Goal: Task Accomplishment & Management: Use online tool/utility

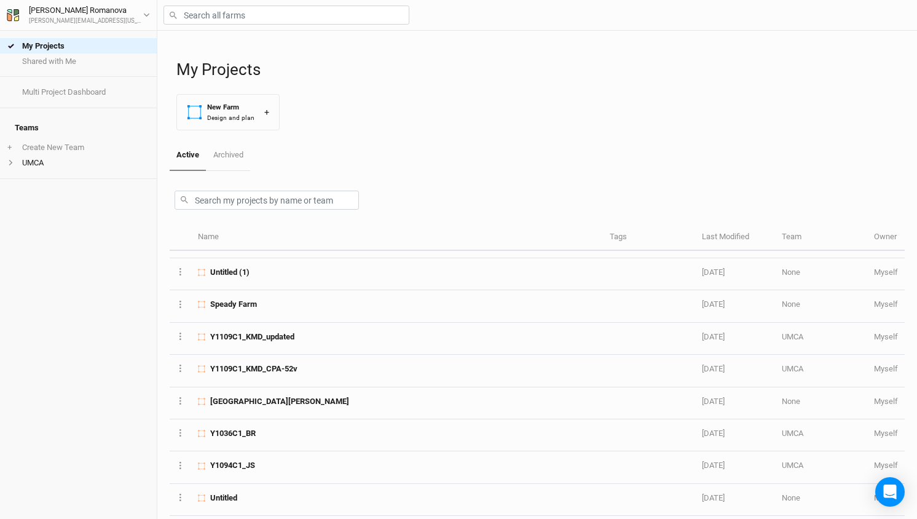
scroll to position [963, 0]
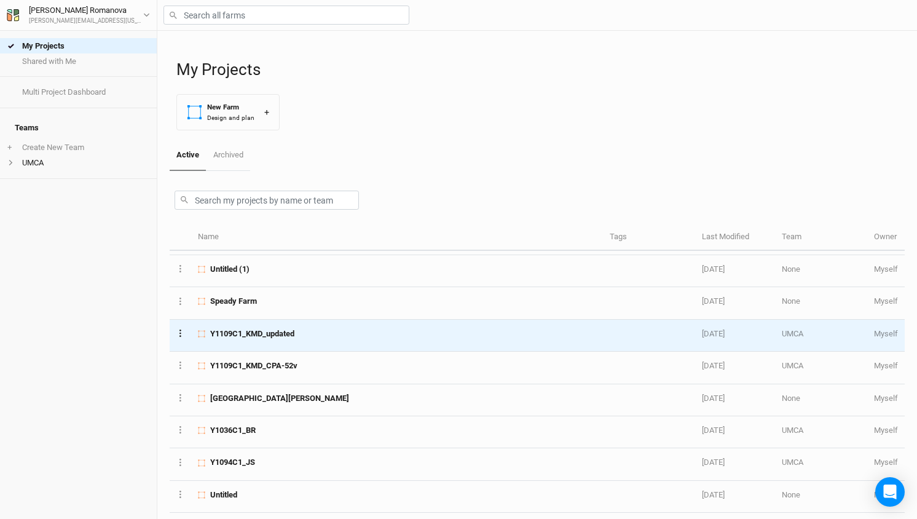
click at [180, 330] on icon "Layer 1" at bounding box center [181, 333] width 2 height 7
click at [223, 366] on button "Duplicate Farm" at bounding box center [227, 365] width 100 height 19
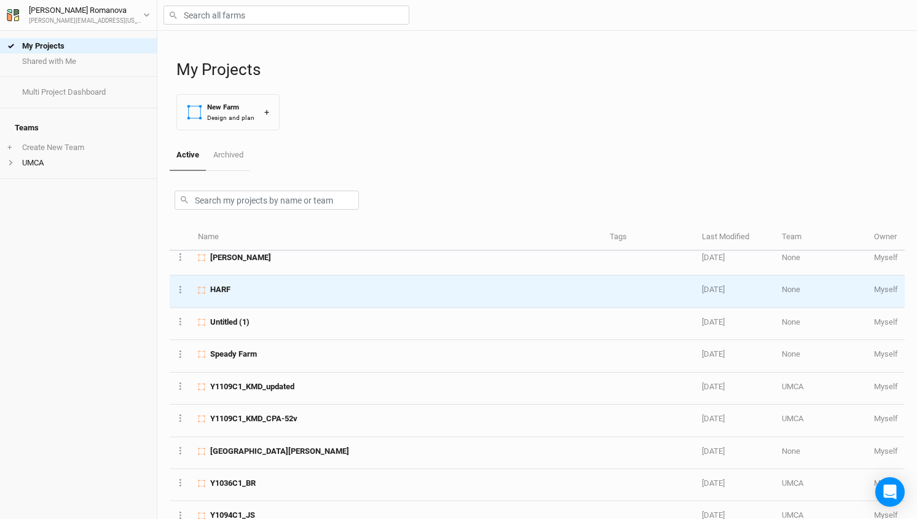
scroll to position [946, 0]
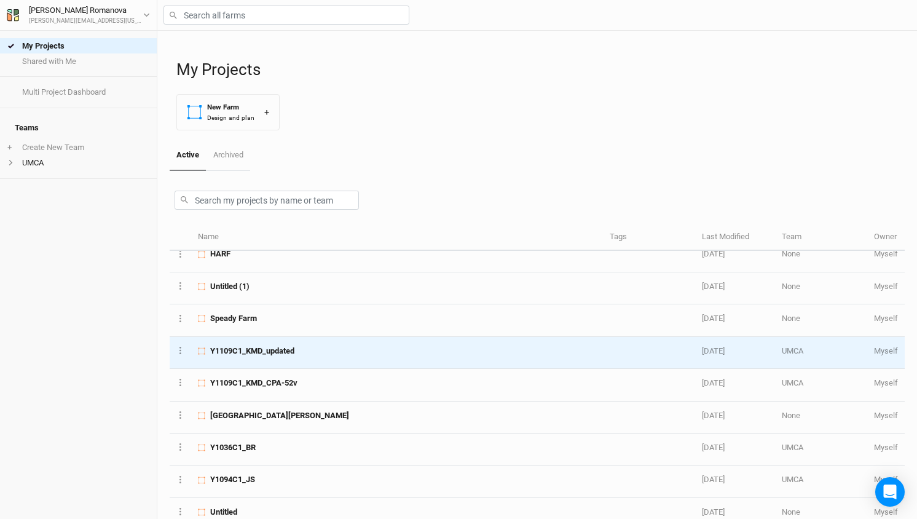
click at [271, 346] on span "Y1109C1_KMD_updated" at bounding box center [252, 351] width 84 height 11
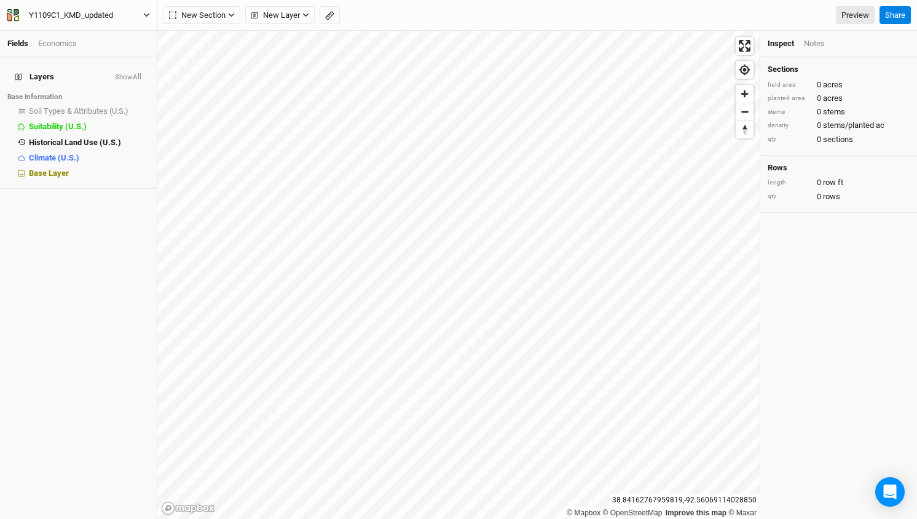
click at [141, 17] on button "Y1109C1_KMD_updated" at bounding box center [78, 16] width 144 height 14
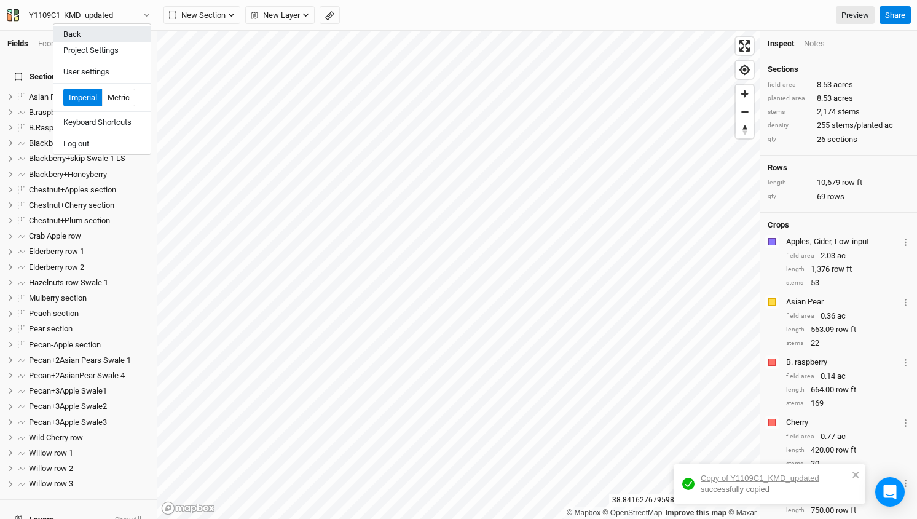
click at [77, 32] on button "Back" at bounding box center [101, 34] width 97 height 16
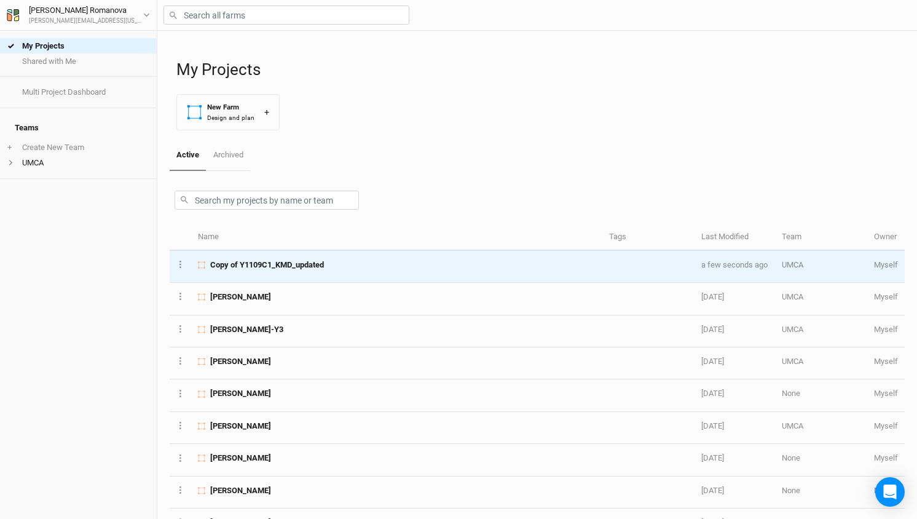
click at [280, 268] on span "Copy of Y1109C1_KMD_updated" at bounding box center [267, 264] width 114 height 11
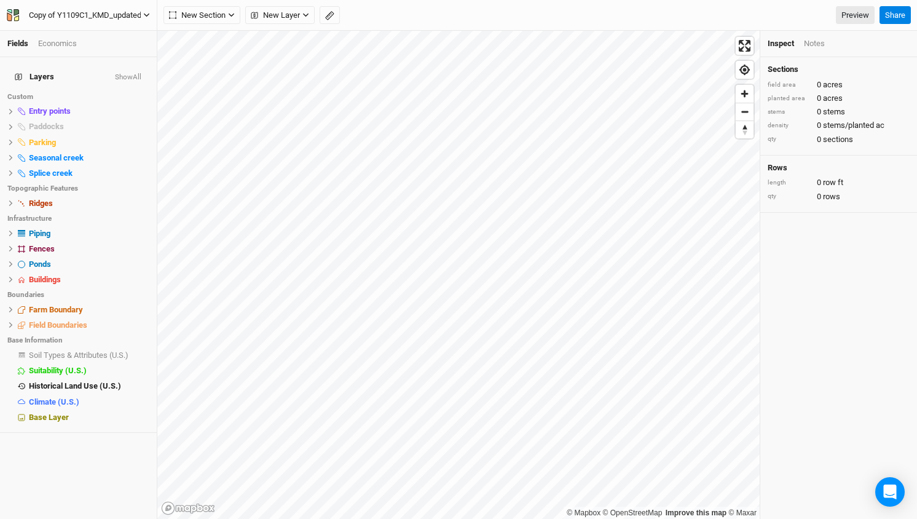
click at [87, 15] on div "Copy of Y1109C1_KMD_updated" at bounding box center [85, 15] width 113 height 12
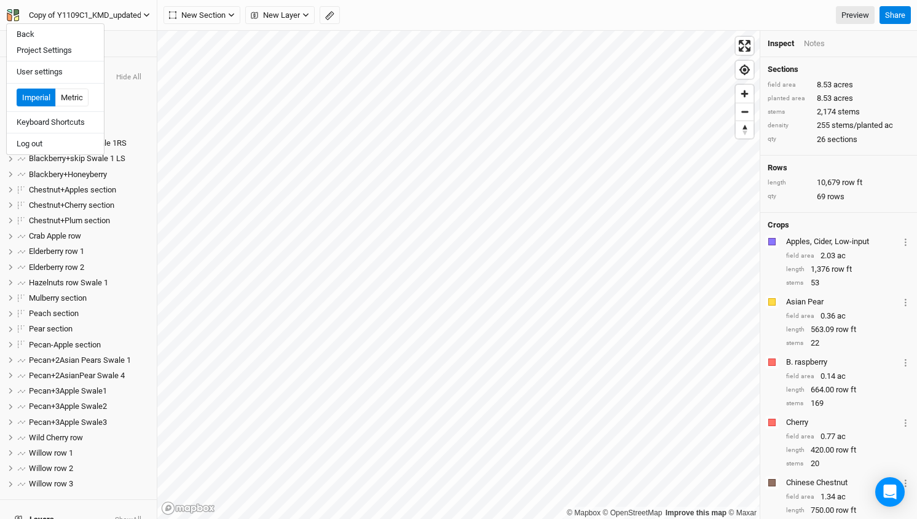
click at [87, 15] on div "Copy of Y1109C1_KMD_updated" at bounding box center [85, 15] width 113 height 12
type input "[PERSON_NAME]"
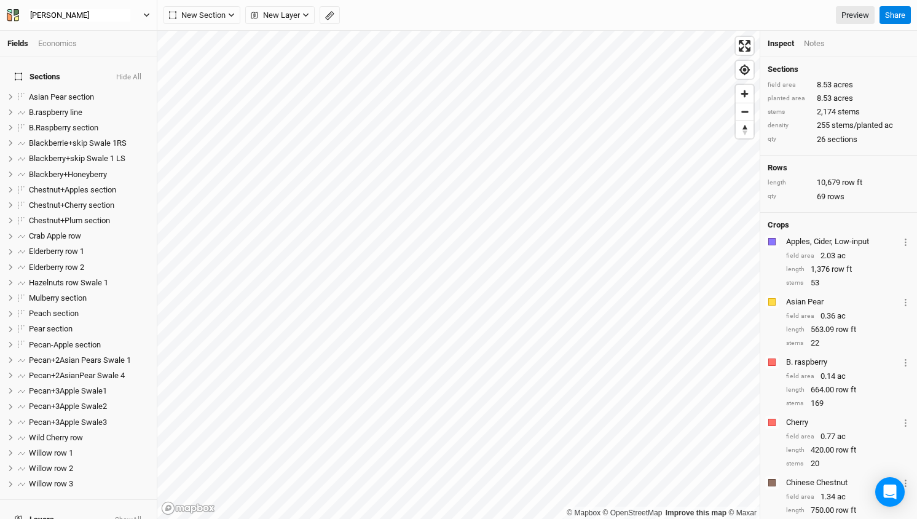
click at [405, 10] on div "New Section Grid Line Keyline Beta Upload New Layer Custom Boundaries Headlands…" at bounding box center [519, 15] width 711 height 18
click at [98, 14] on button "[PERSON_NAME]" at bounding box center [78, 16] width 144 height 14
click at [90, 20] on div "[PERSON_NAME]" at bounding box center [58, 15] width 79 height 12
click at [62, 17] on div "[PERSON_NAME]" at bounding box center [58, 15] width 59 height 12
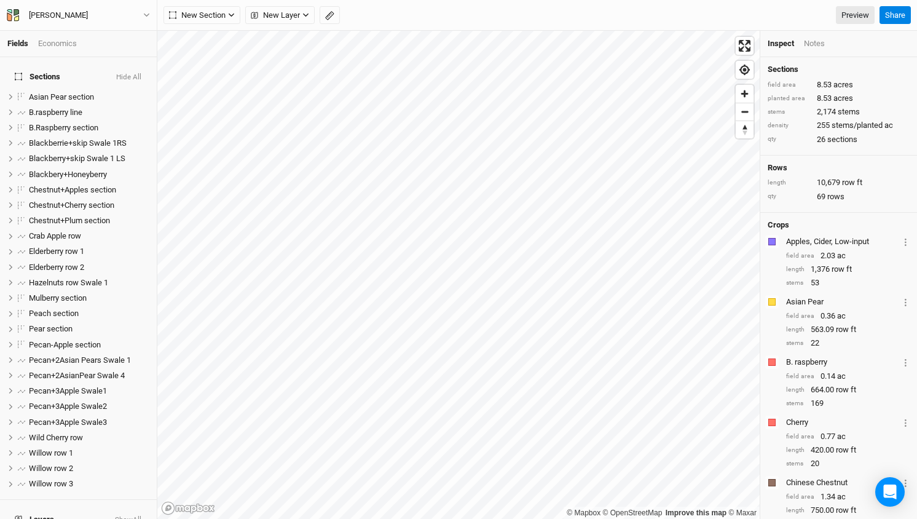
click at [62, 17] on div "[PERSON_NAME]" at bounding box center [58, 15] width 59 height 12
click at [78, 15] on button "[PERSON_NAME]" at bounding box center [78, 16] width 144 height 14
click at [78, 15] on button "[PERSON_NAME] -" at bounding box center [78, 16] width 144 height 14
type input "[PERSON_NAME] - CRCL"
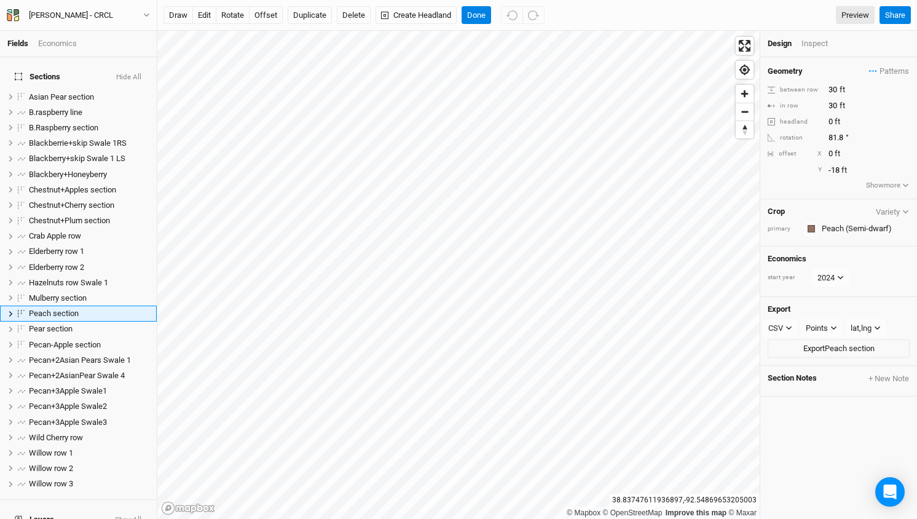
scroll to position [12, 0]
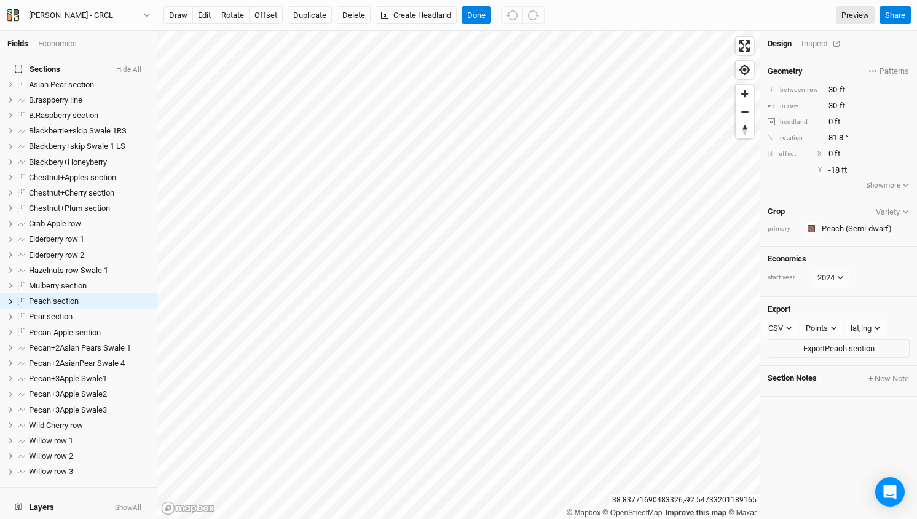
click at [815, 42] on div "Inspect" at bounding box center [824, 43] width 44 height 11
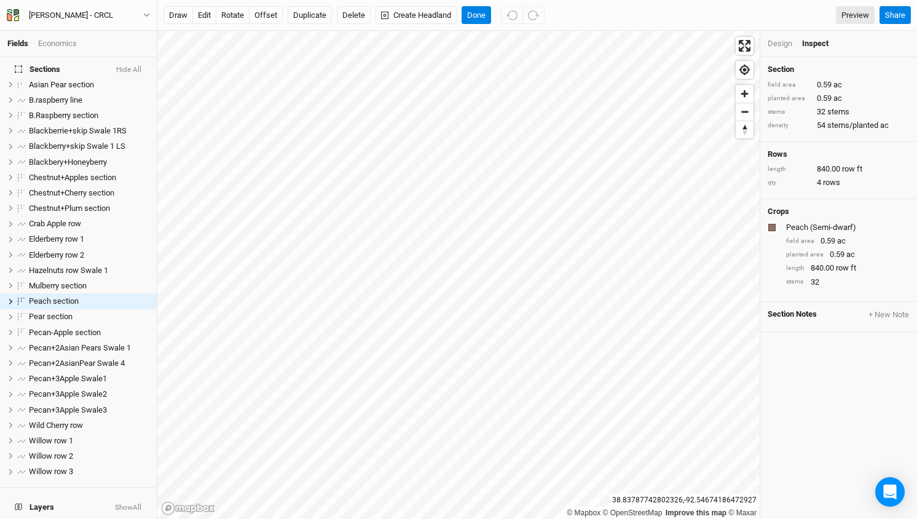
click at [775, 45] on div "Design" at bounding box center [780, 43] width 25 height 11
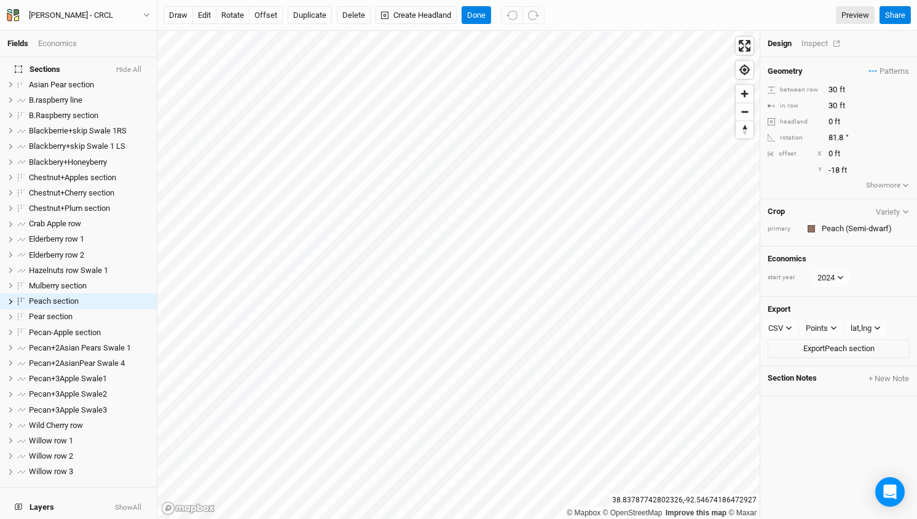
click at [820, 44] on div "Inspect" at bounding box center [824, 43] width 44 height 11
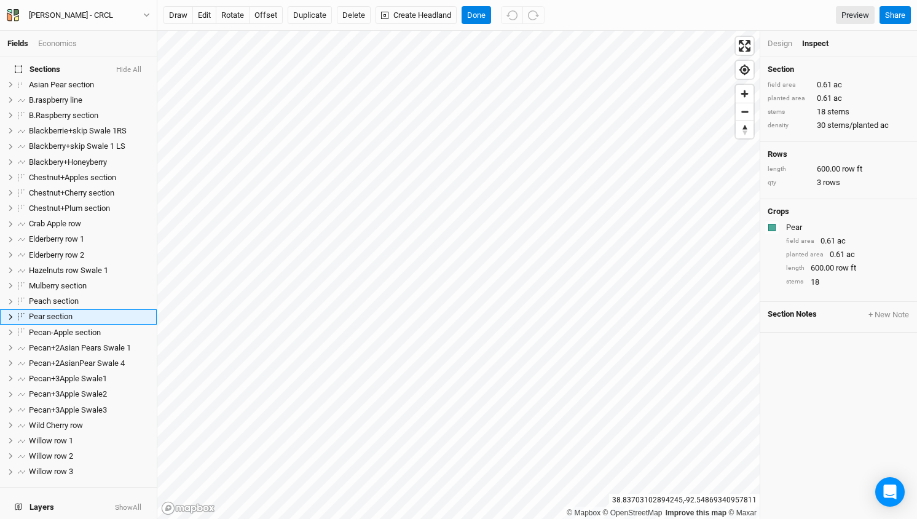
scroll to position [28, 0]
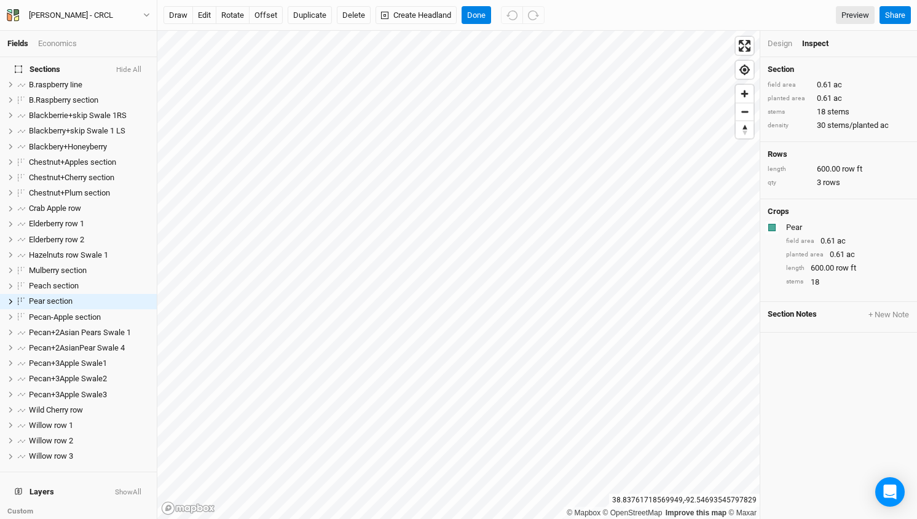
click at [783, 44] on div "Design" at bounding box center [780, 43] width 25 height 11
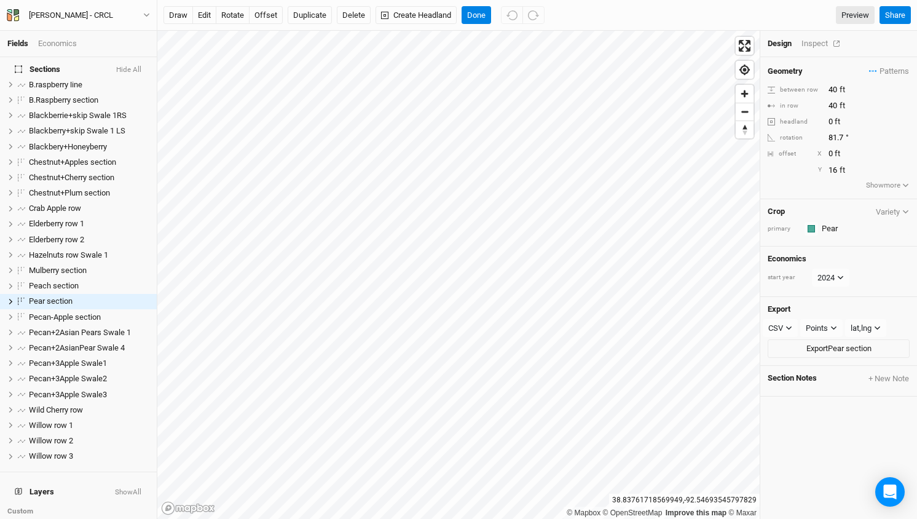
click at [818, 43] on div "Inspect" at bounding box center [824, 43] width 44 height 11
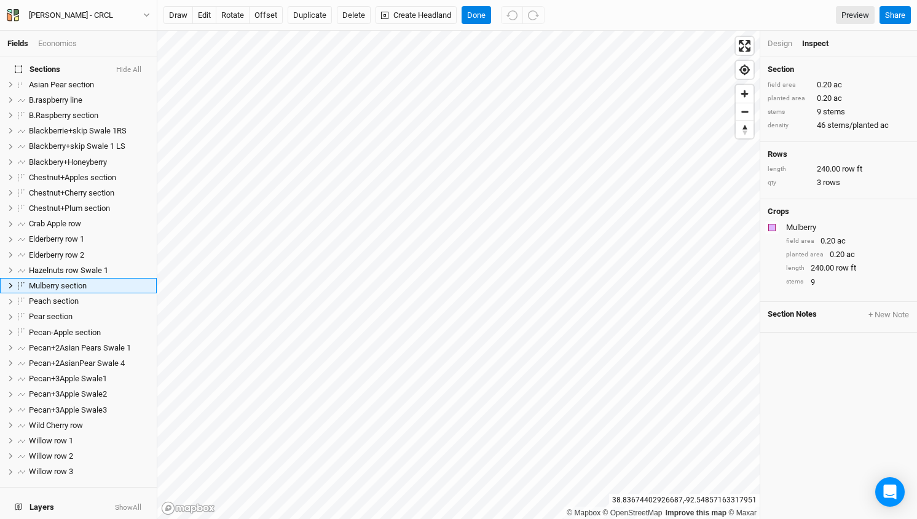
scroll to position [0, 0]
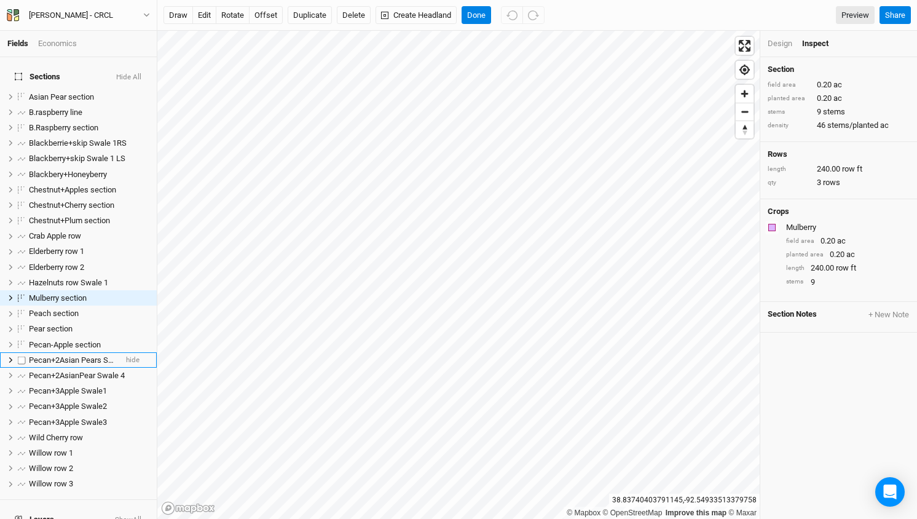
click at [93, 355] on span "Pecan+2Asian Pears Swale 1" at bounding box center [80, 359] width 102 height 9
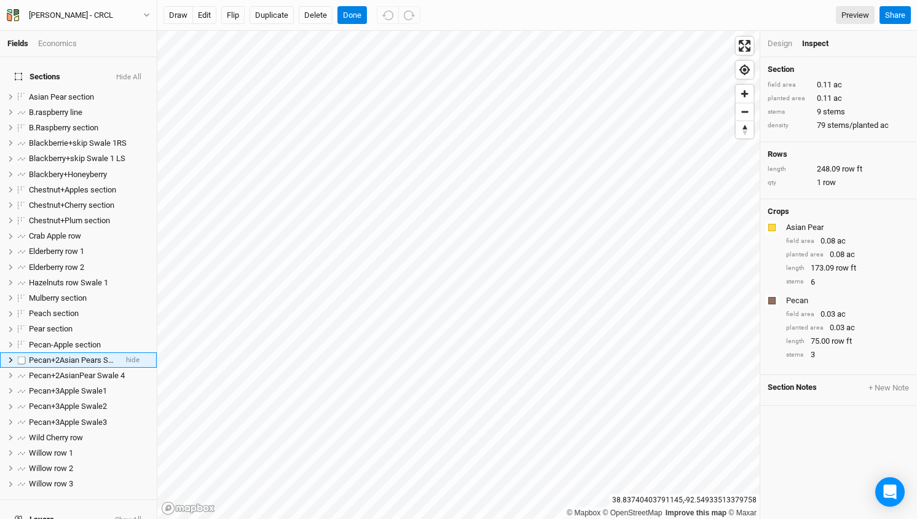
scroll to position [58, 0]
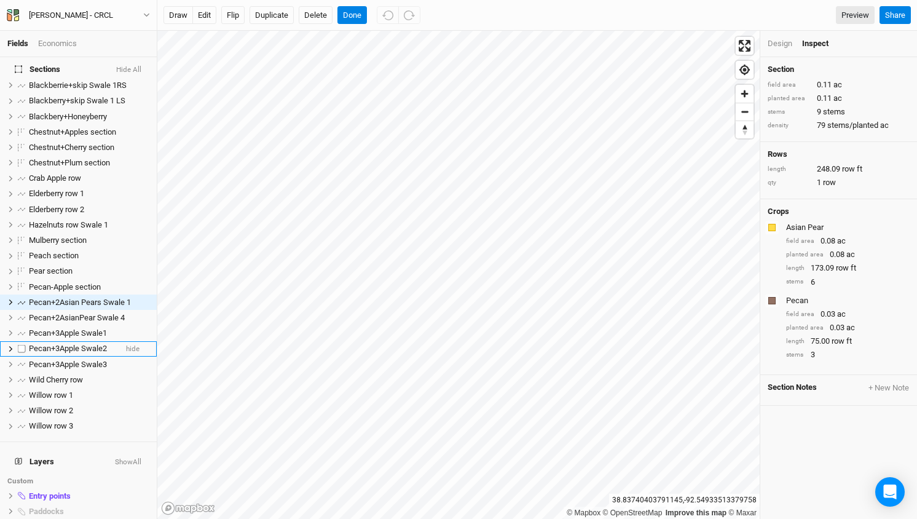
click at [92, 344] on span "Pecan+3Apple Swale2" at bounding box center [68, 348] width 78 height 9
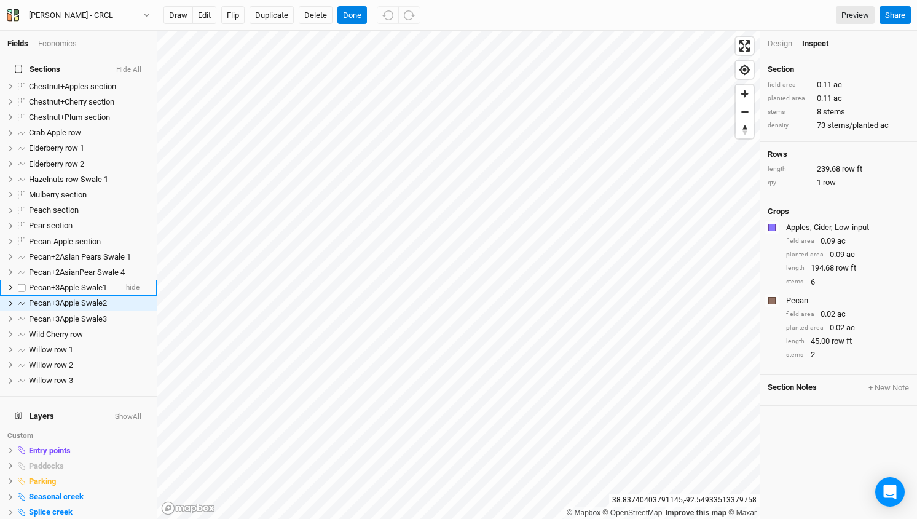
click at [101, 283] on span "Pecan+3Apple Swale1" at bounding box center [68, 287] width 78 height 9
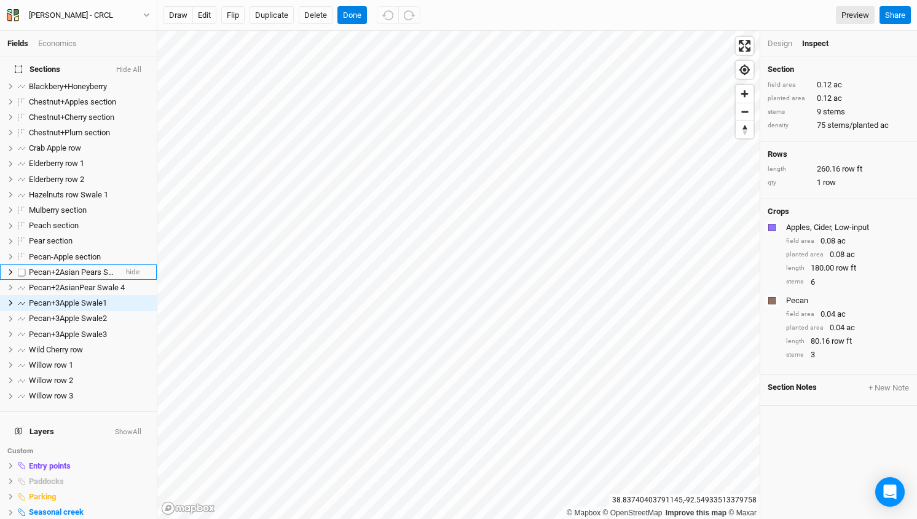
click at [96, 267] on span "Pecan+2Asian Pears Swale 1" at bounding box center [80, 271] width 102 height 9
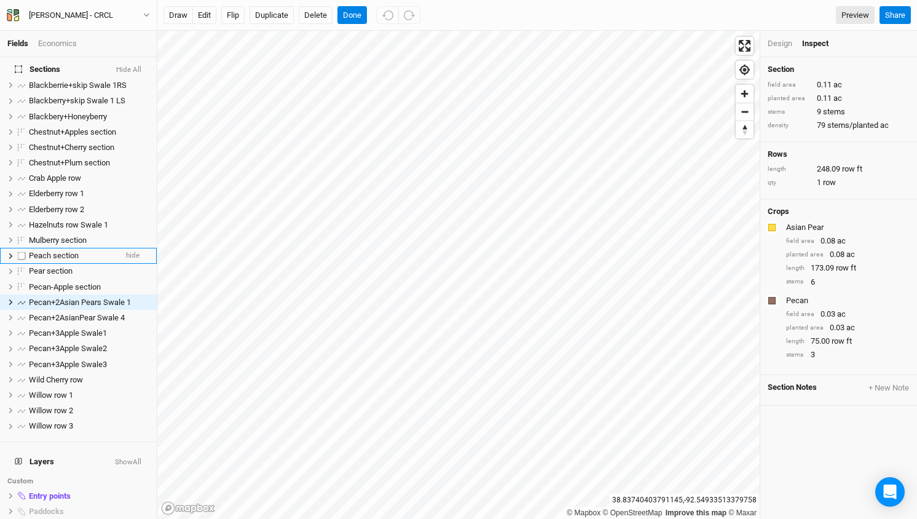
click at [78, 251] on span "Peach section" at bounding box center [54, 255] width 50 height 9
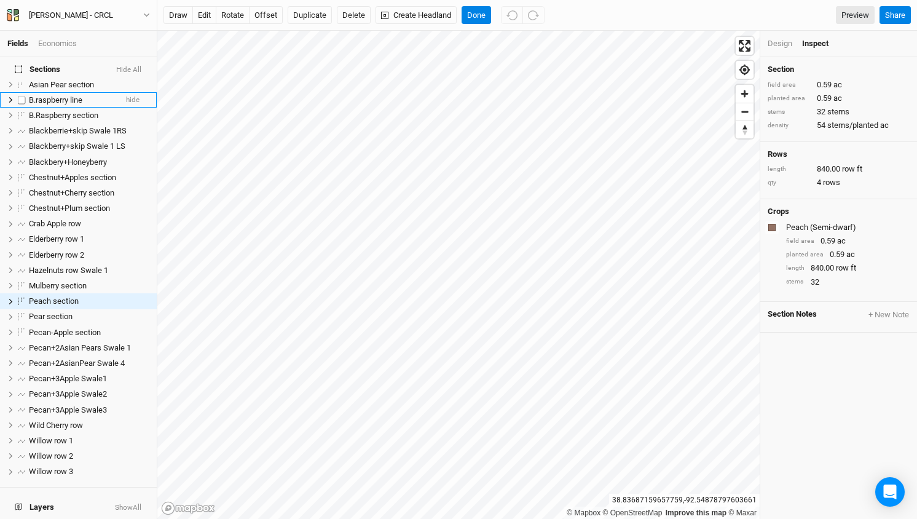
click at [55, 95] on span "B.raspberry line" at bounding box center [55, 99] width 53 height 9
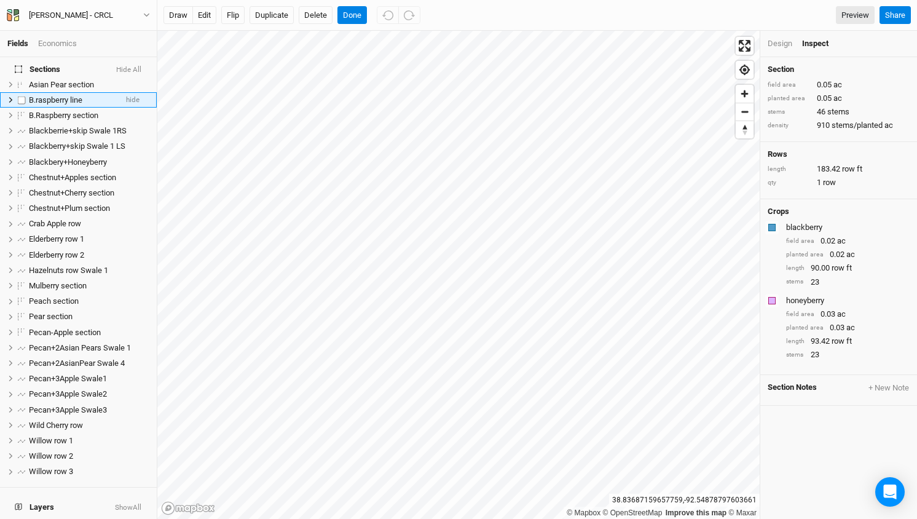
scroll to position [0, 0]
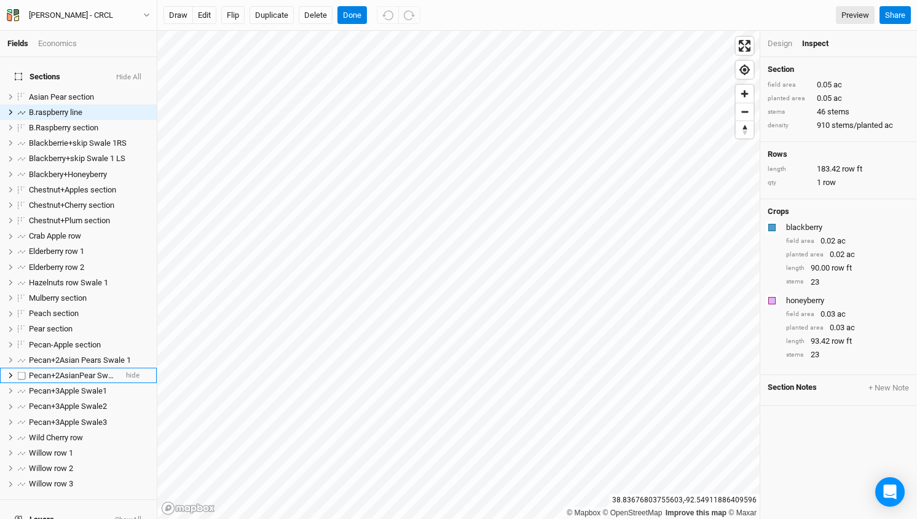
click at [95, 371] on span "Pecan+2AsianPear Swale 4" at bounding box center [77, 375] width 96 height 9
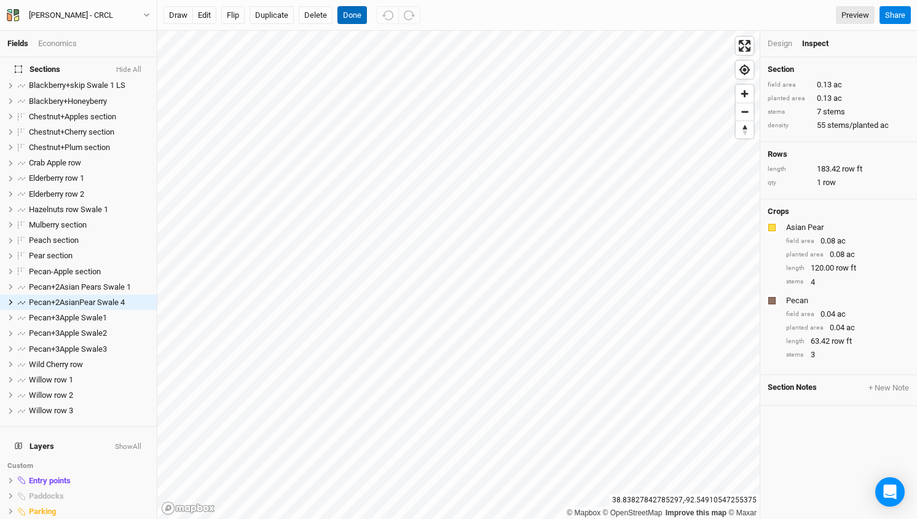
click at [354, 11] on button "Done" at bounding box center [353, 15] width 30 height 18
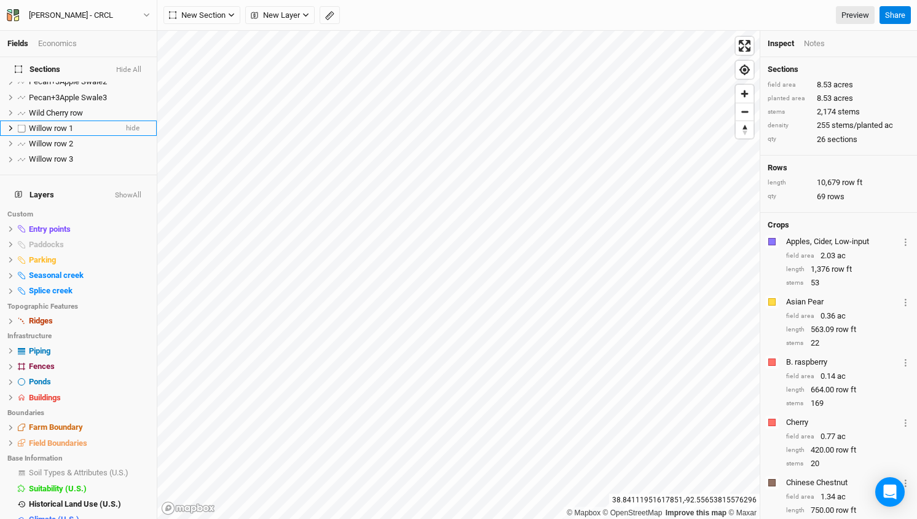
scroll to position [324, 0]
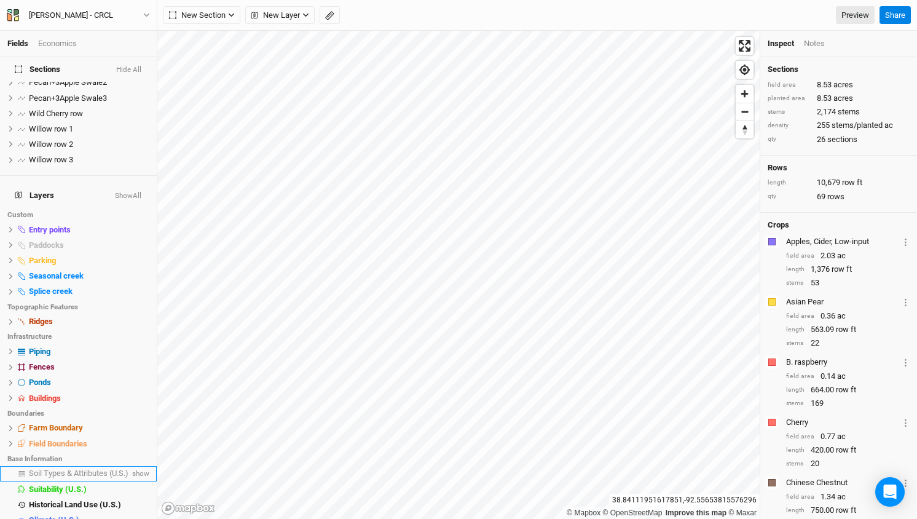
click at [85, 469] on span "Soil Types & Attributes (U.S.)" at bounding box center [79, 473] width 100 height 9
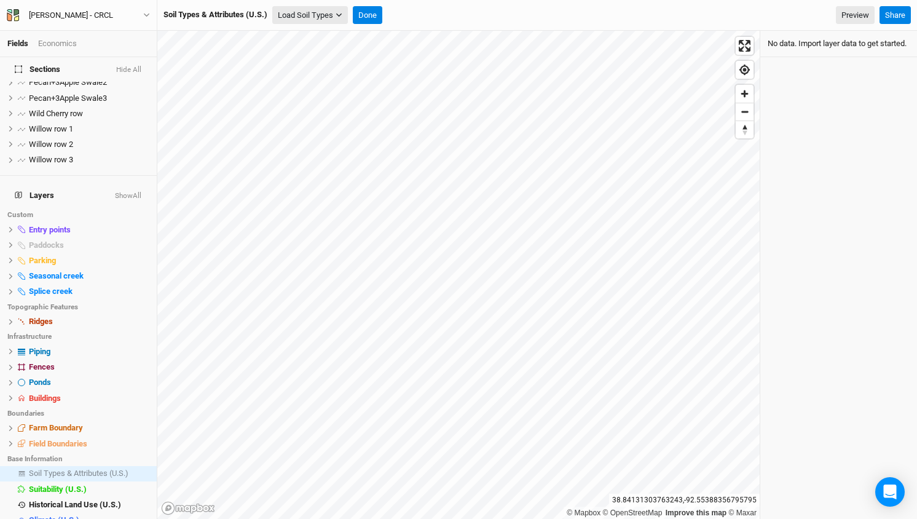
click at [311, 12] on button "Load Soil Types" at bounding box center [310, 15] width 76 height 18
click at [320, 52] on button "Load for Current View" at bounding box center [325, 52] width 103 height 16
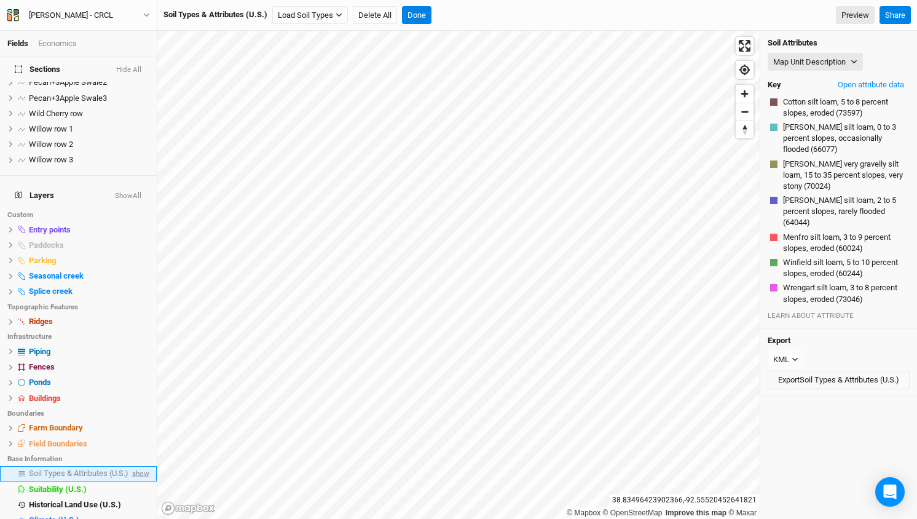
click at [141, 466] on span "show" at bounding box center [140, 473] width 20 height 15
click at [828, 60] on button "Map Unit Description" at bounding box center [815, 62] width 95 height 18
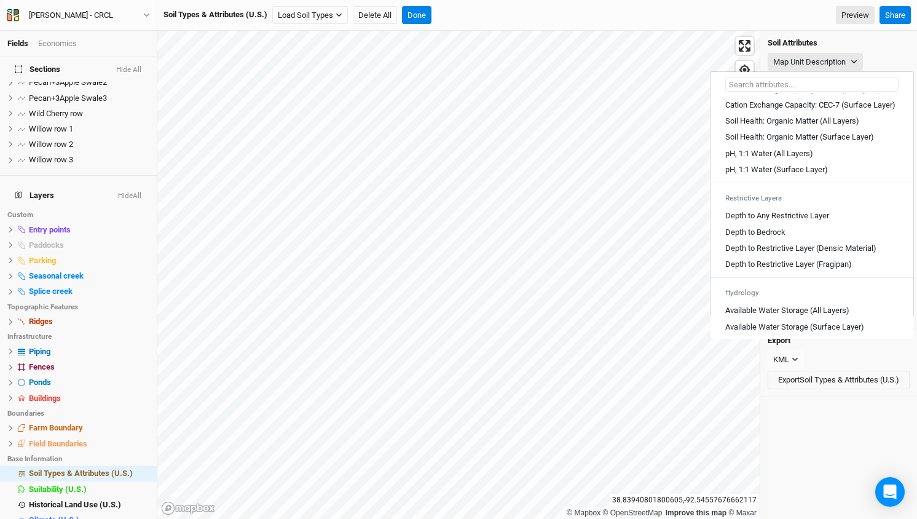
scroll to position [256, 0]
click at [800, 218] on Layer "Depth to Any Restrictive Layer" at bounding box center [778, 213] width 104 height 11
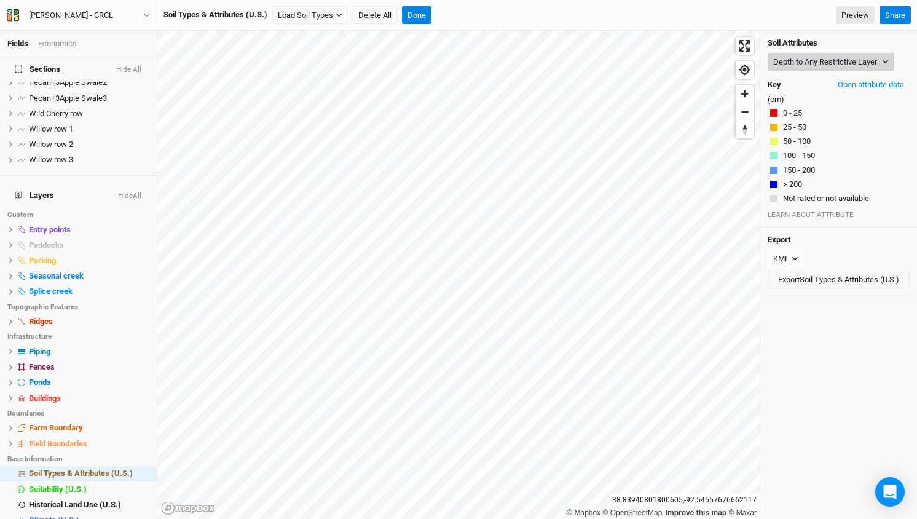
click at [824, 62] on button "Depth to Any Restrictive Layer" at bounding box center [831, 62] width 127 height 18
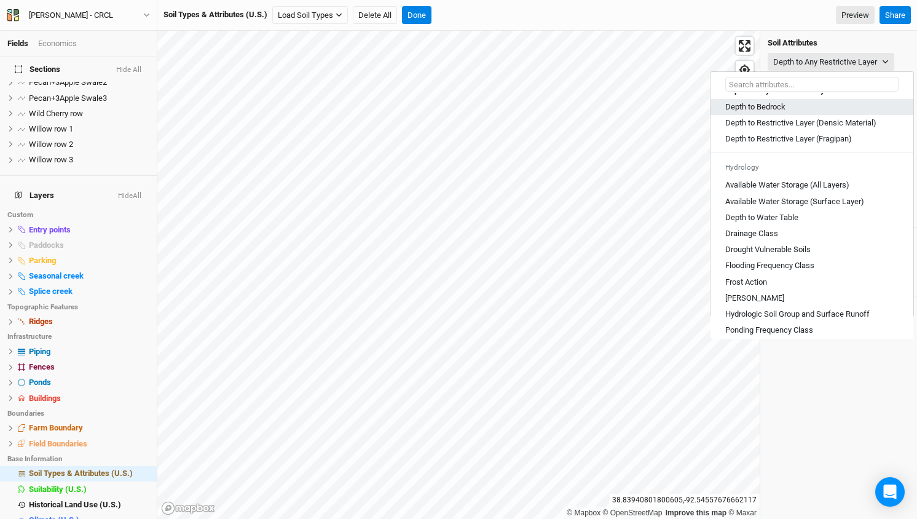
scroll to position [391, 0]
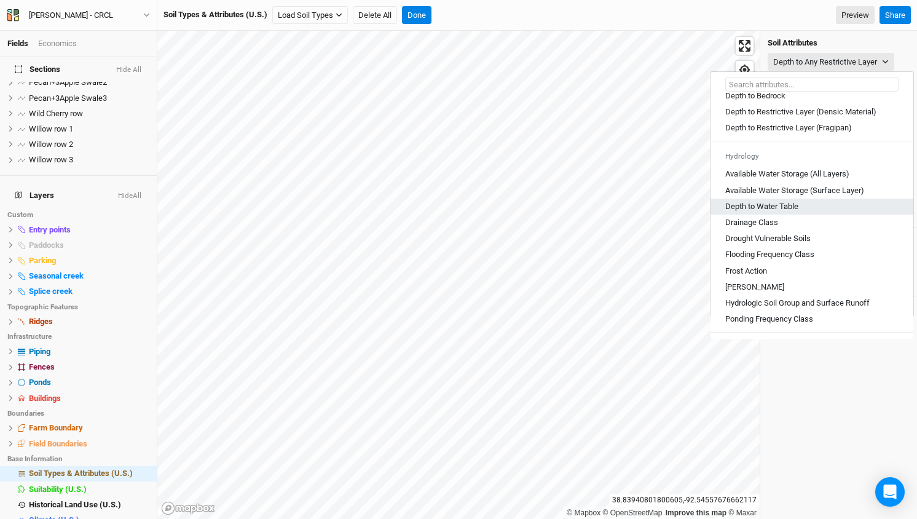
click at [780, 212] on Table "Depth to Water Table" at bounding box center [762, 206] width 73 height 11
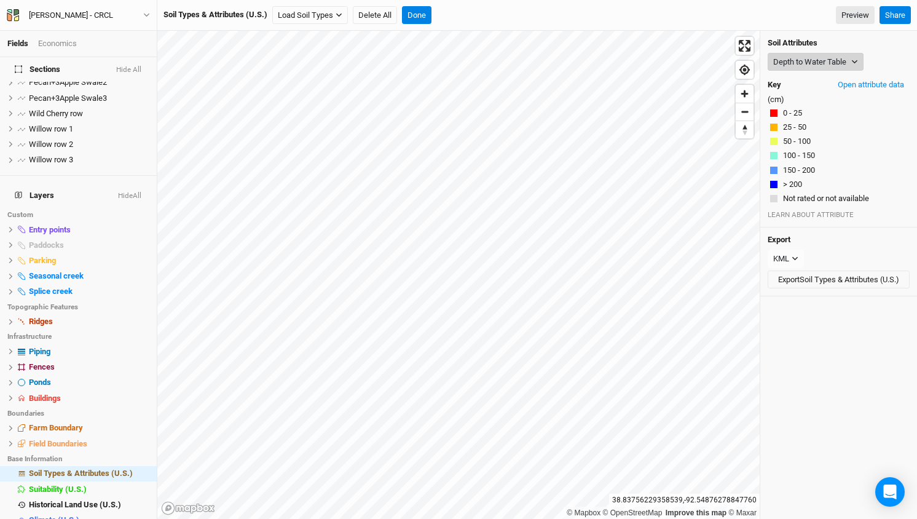
click at [805, 65] on button "Depth to Water Table" at bounding box center [816, 62] width 96 height 18
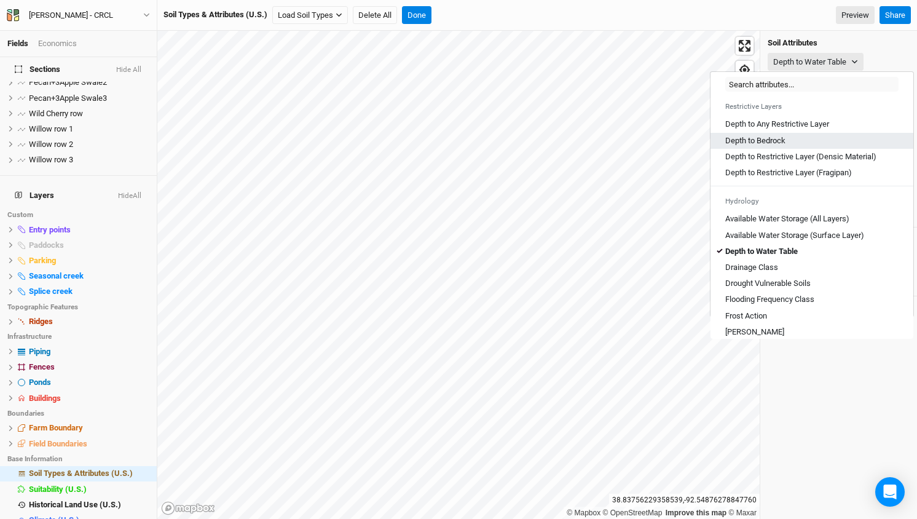
scroll to position [388, 0]
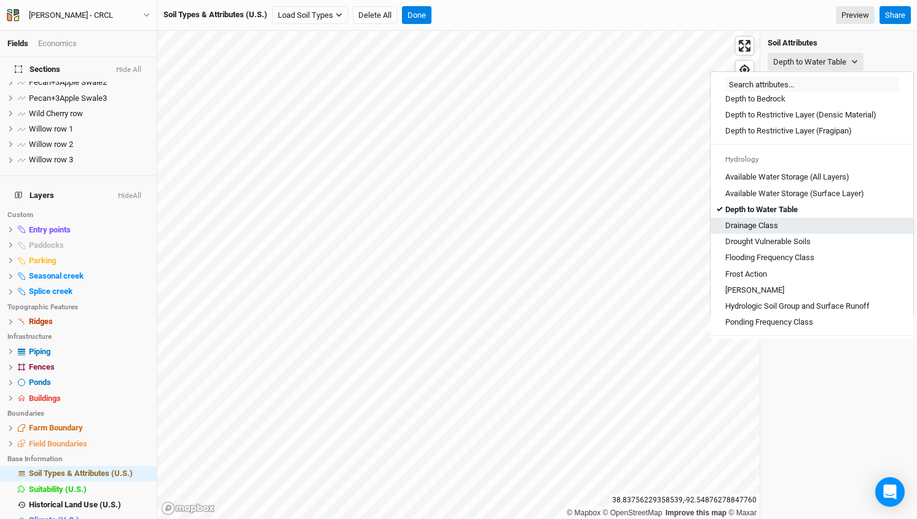
click at [759, 231] on Class "Drainage Class" at bounding box center [752, 225] width 53 height 11
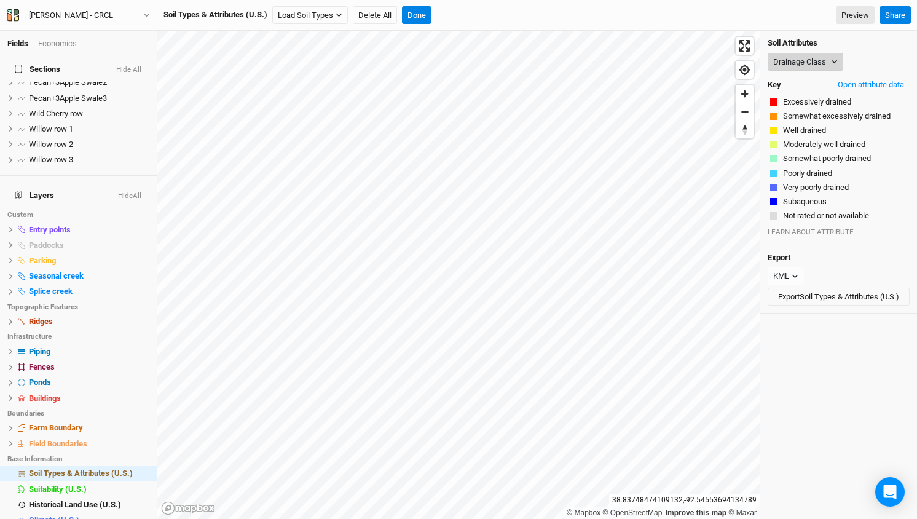
click at [821, 67] on button "Drainage Class" at bounding box center [806, 62] width 76 height 18
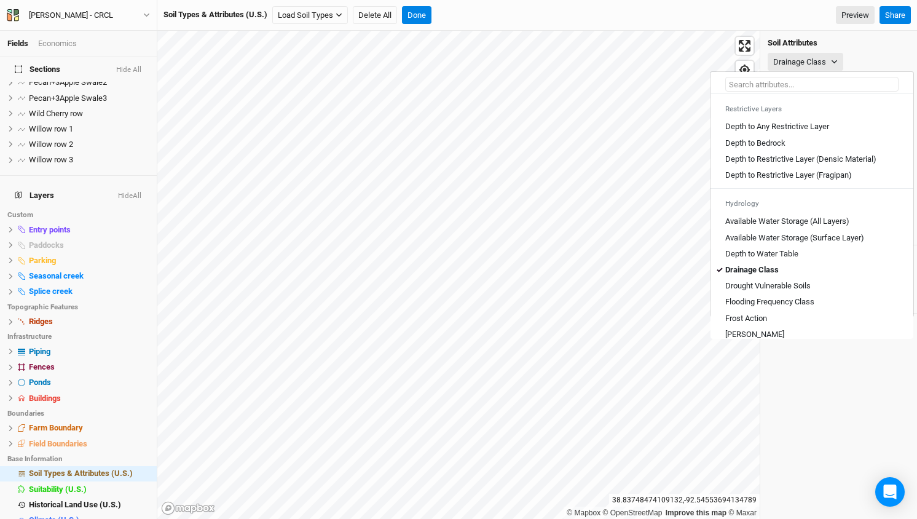
scroll to position [363, 0]
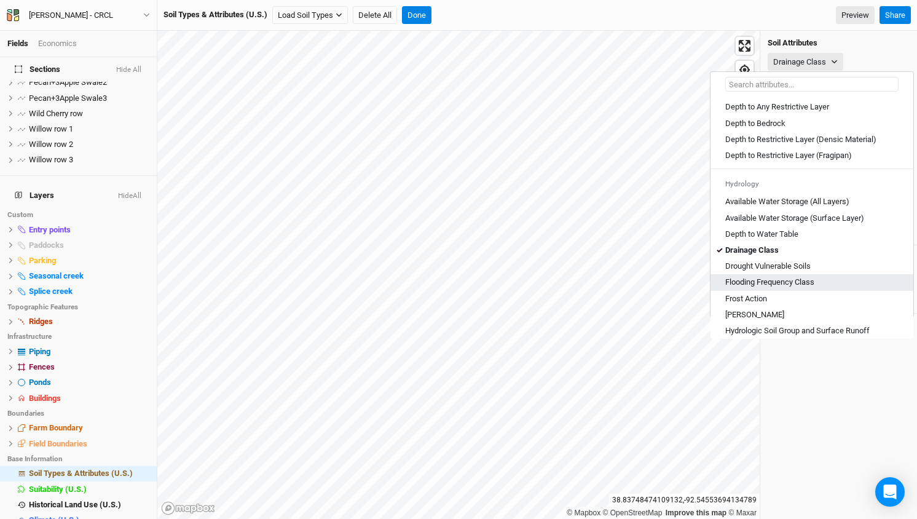
click at [775, 288] on Class "Flooding Frequency Class" at bounding box center [770, 282] width 89 height 11
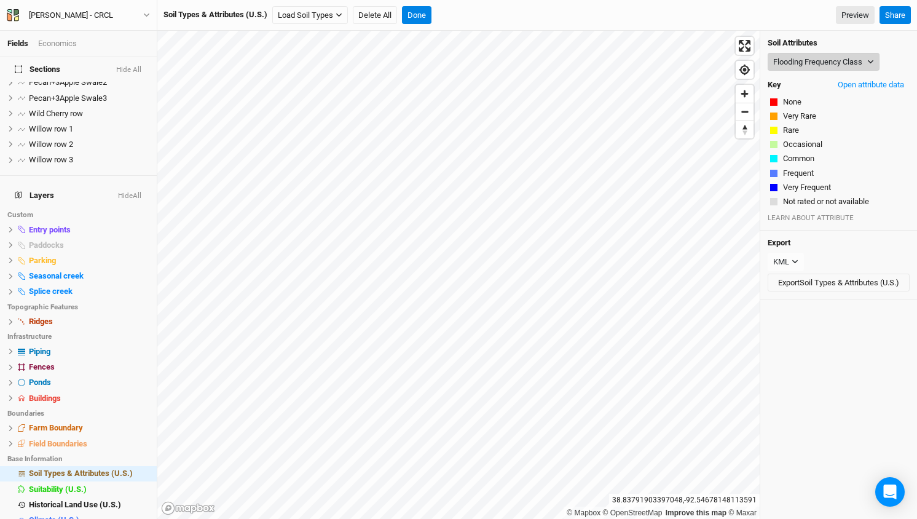
click at [817, 60] on button "Flooding Frequency Class" at bounding box center [824, 62] width 112 height 18
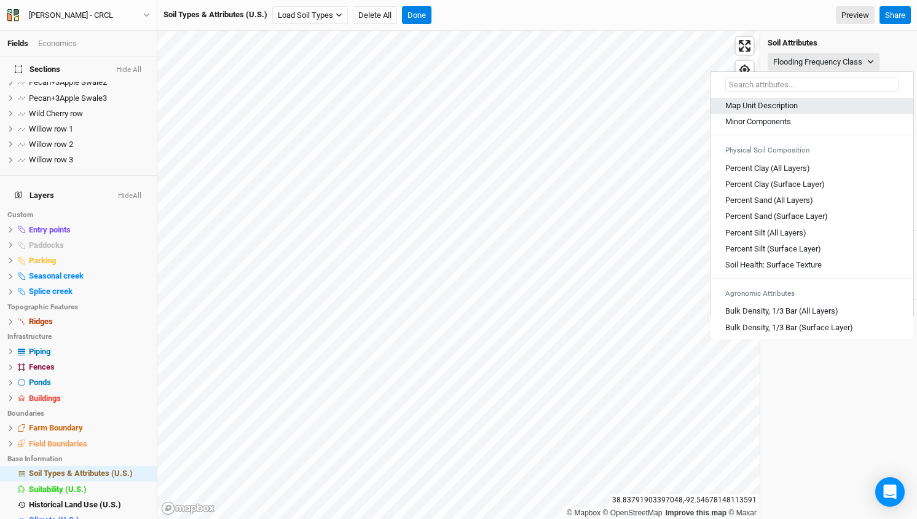
click at [772, 109] on Description "Map Unit Description" at bounding box center [762, 105] width 73 height 11
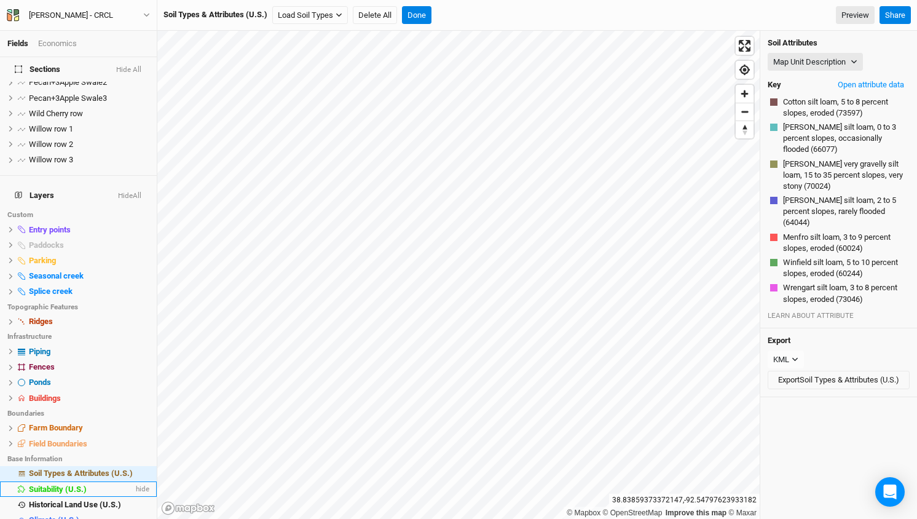
scroll to position [0, 0]
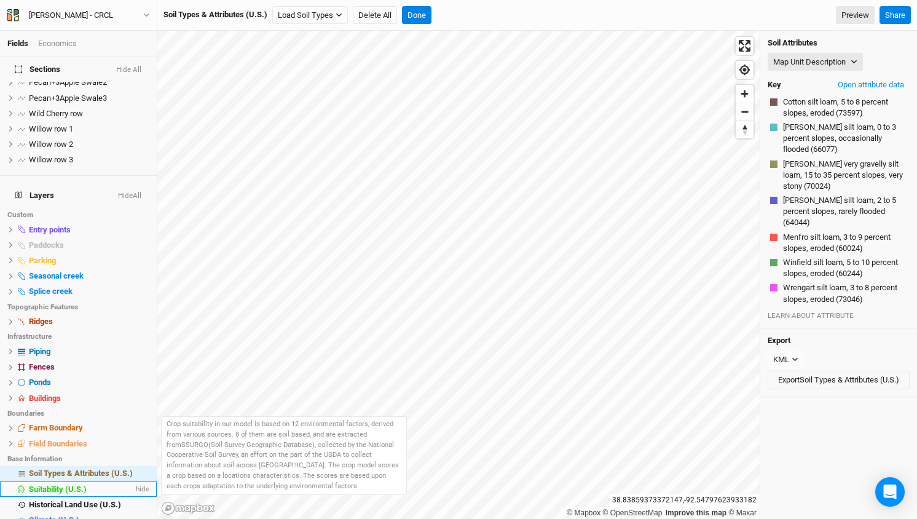
click at [44, 485] on span "Suitability (U.S.)" at bounding box center [58, 489] width 58 height 9
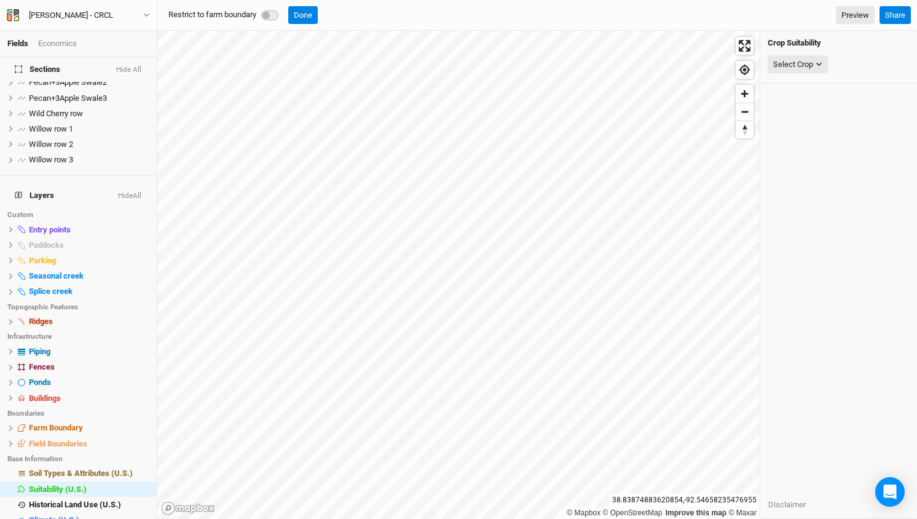
click at [823, 54] on div "Select Crop American Elderberry American Hazelnut Apple Aronia Bitternut Hickor…" at bounding box center [839, 64] width 142 height 23
click at [809, 67] on div "Select Crop" at bounding box center [794, 64] width 40 height 12
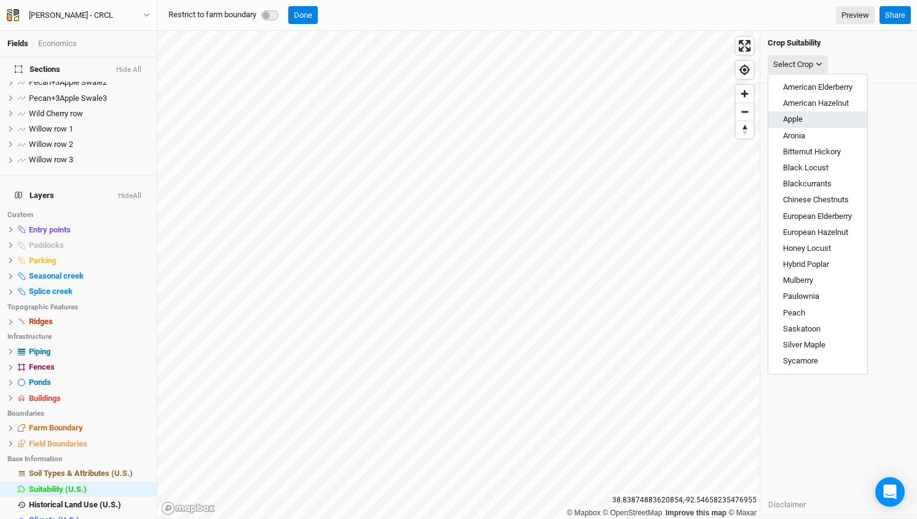
click at [796, 120] on span "Apple" at bounding box center [793, 118] width 20 height 9
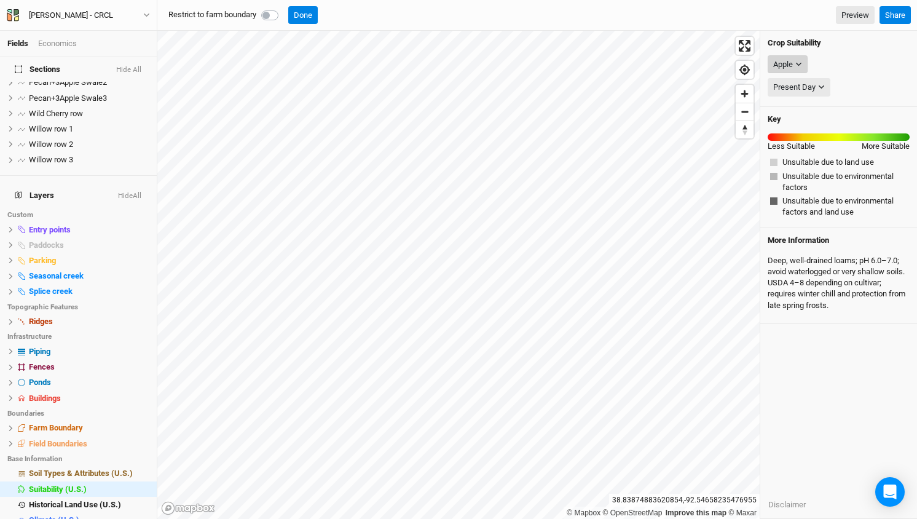
click at [803, 63] on button "Apple" at bounding box center [788, 64] width 40 height 18
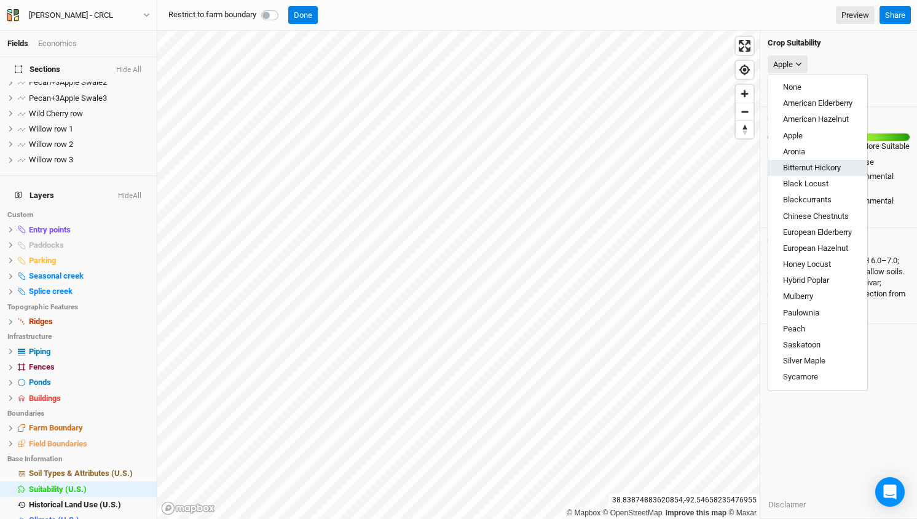
click at [821, 167] on span "Bitternut Hickory" at bounding box center [812, 167] width 58 height 9
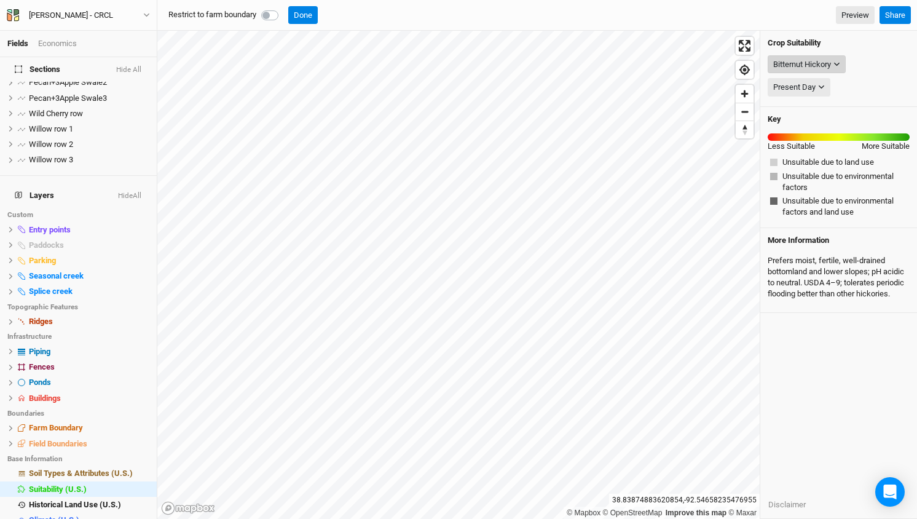
click at [805, 61] on div "Bitternut Hickory" at bounding box center [803, 64] width 58 height 12
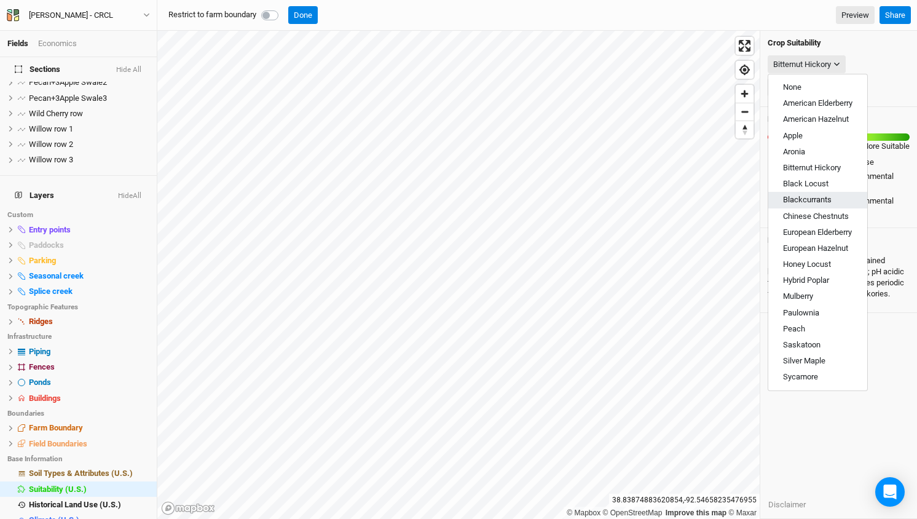
click at [806, 198] on span "Blackcurrants" at bounding box center [807, 199] width 49 height 9
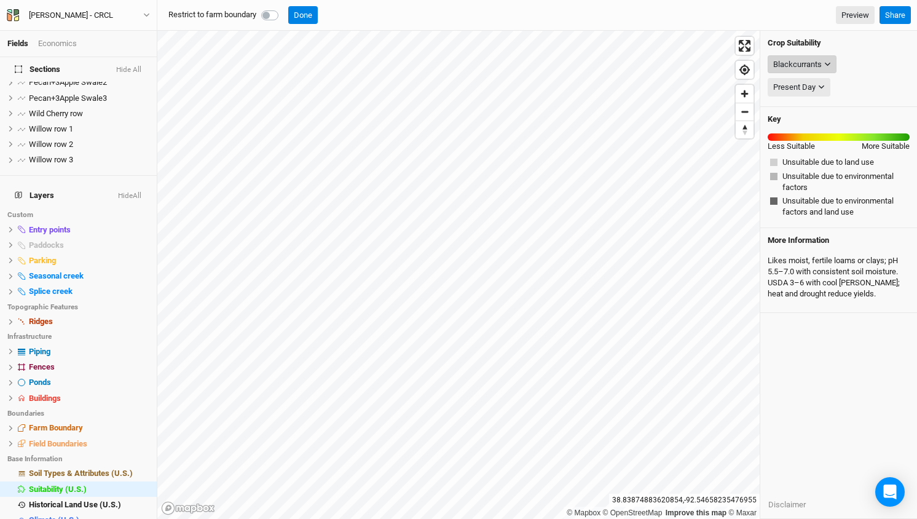
click at [802, 63] on div "Blackcurrants" at bounding box center [798, 64] width 49 height 12
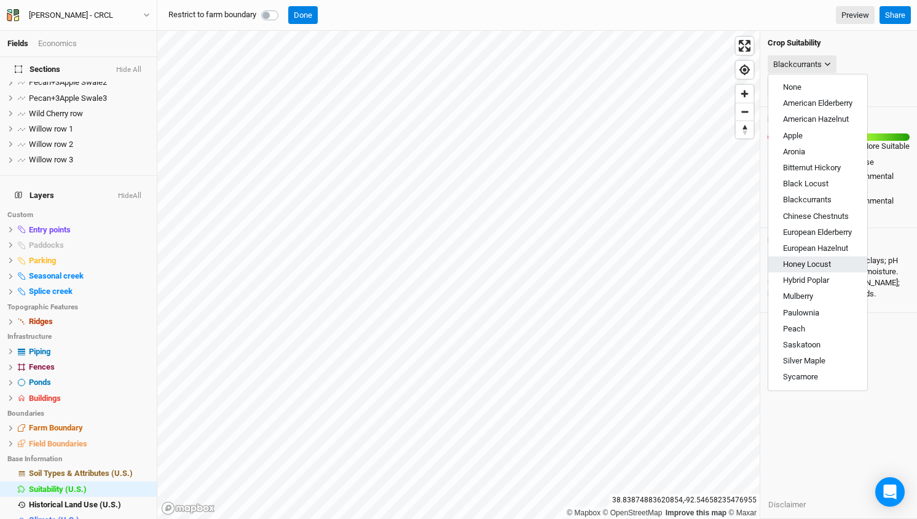
click at [793, 259] on span "Honey Locust" at bounding box center [807, 263] width 48 height 9
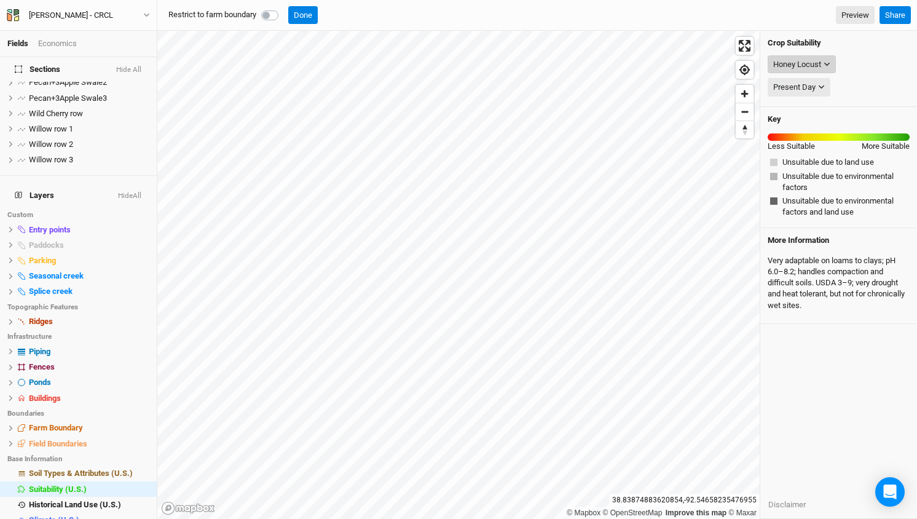
click at [811, 63] on div "Honey Locust" at bounding box center [798, 64] width 48 height 12
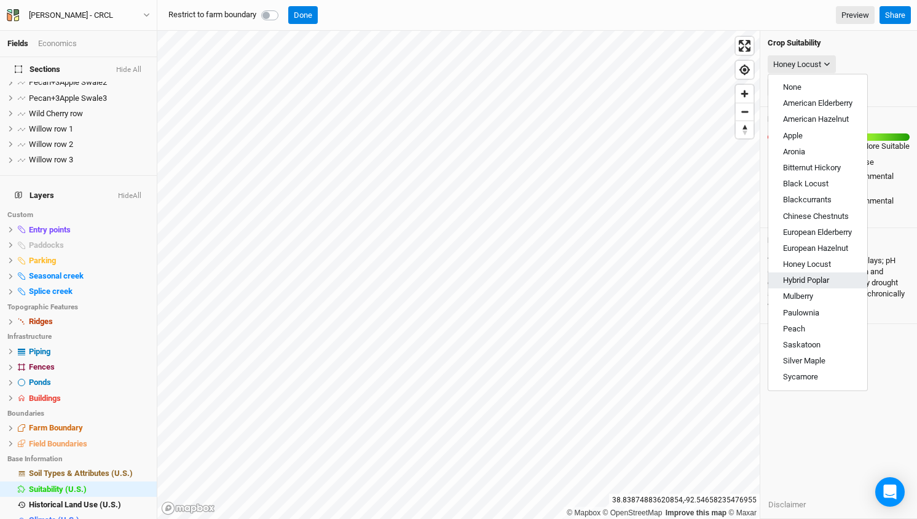
click at [793, 279] on span "Hybrid Poplar" at bounding box center [806, 279] width 46 height 9
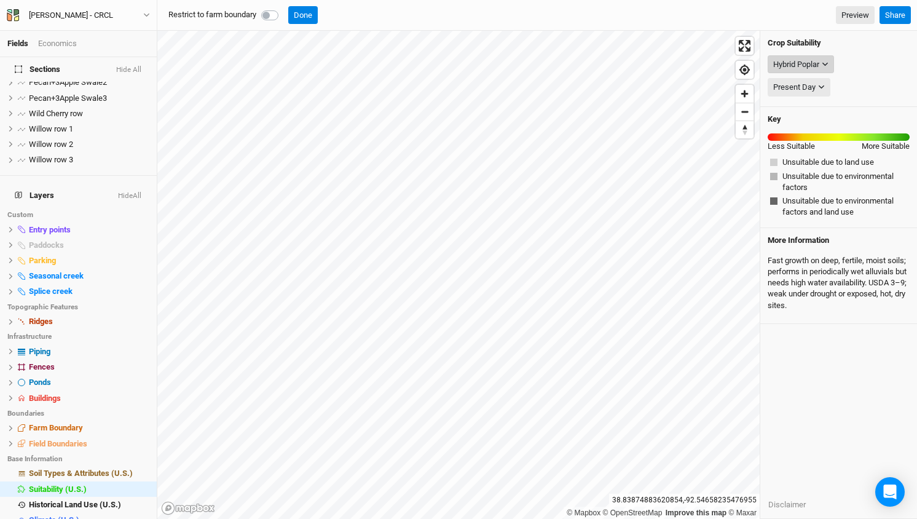
click at [812, 63] on div "Hybrid Poplar" at bounding box center [797, 64] width 46 height 12
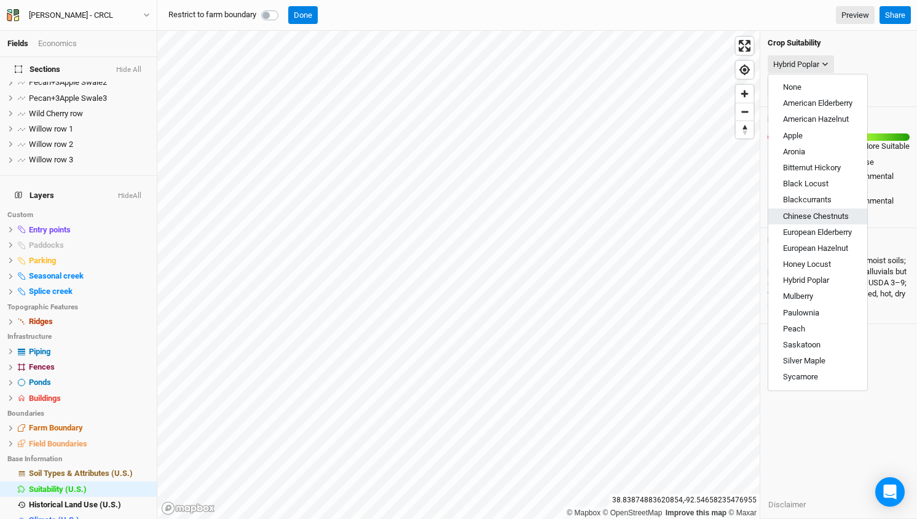
click at [802, 216] on span "Chinese Chestnuts" at bounding box center [816, 216] width 66 height 9
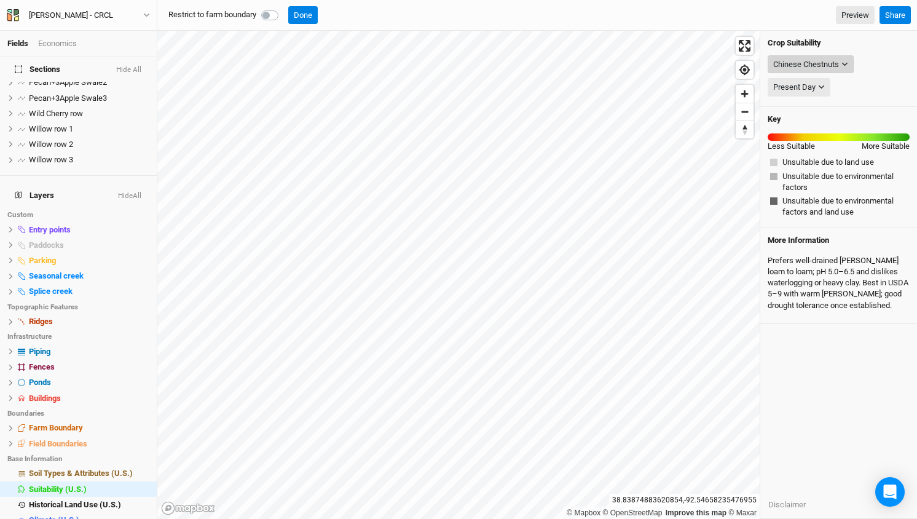
click at [807, 59] on div "Chinese Chestnuts" at bounding box center [807, 64] width 66 height 12
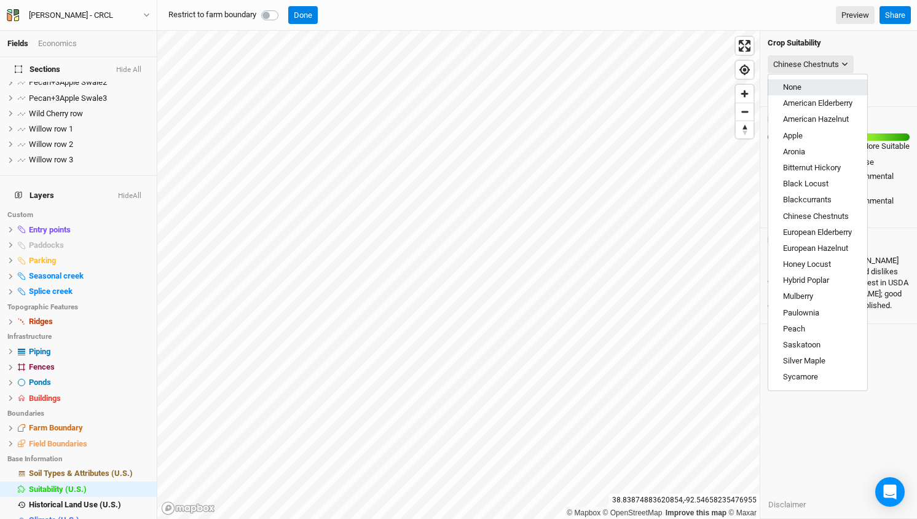
click at [788, 88] on span "None" at bounding box center [792, 86] width 18 height 9
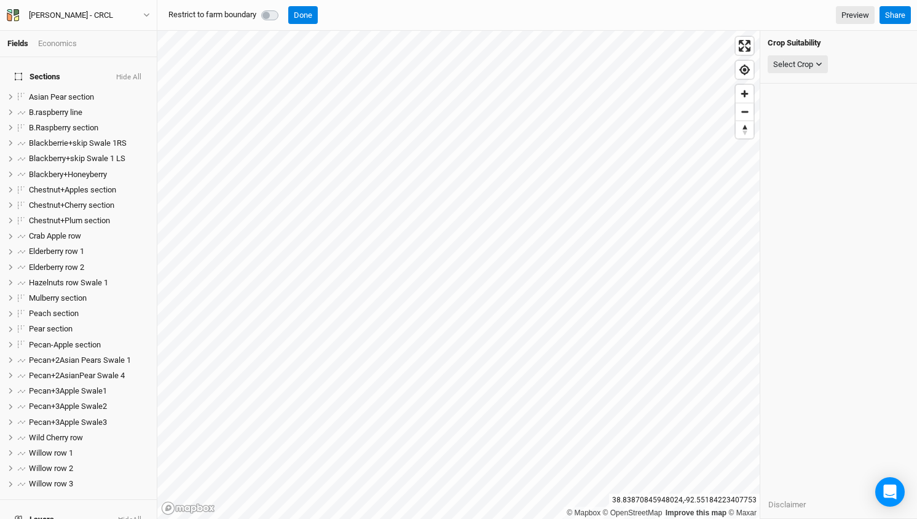
click at [283, 8] on label at bounding box center [283, 8] width 0 height 0
click at [311, 13] on button "Done" at bounding box center [303, 15] width 30 height 18
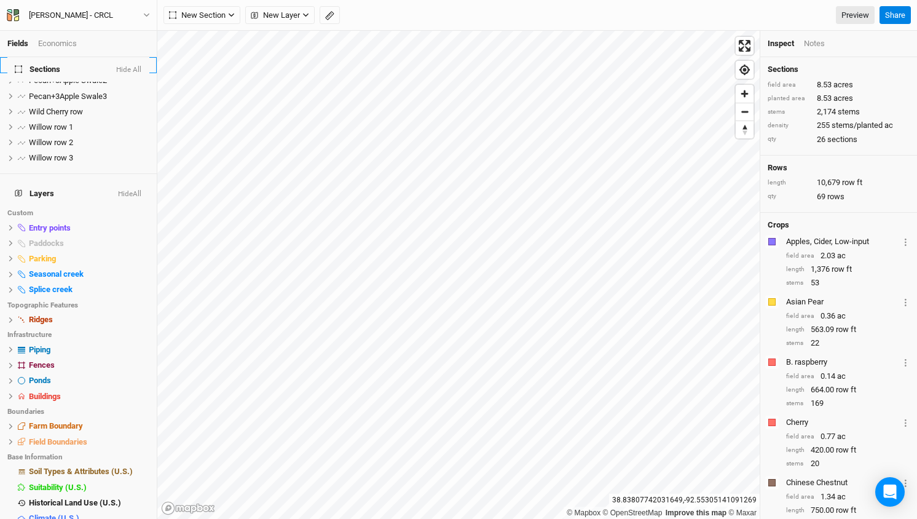
scroll to position [324, 0]
click at [139, 466] on span "hide" at bounding box center [141, 473] width 16 height 15
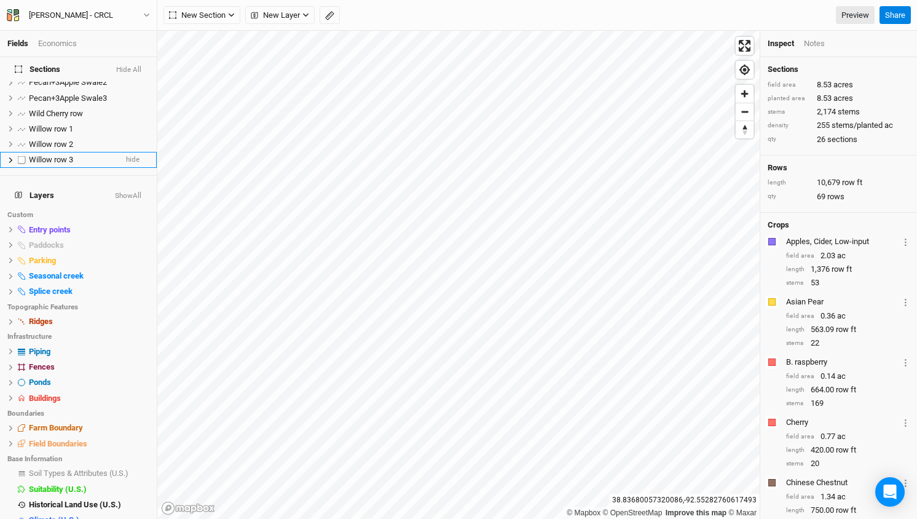
click at [59, 155] on span "Willow row 3" at bounding box center [51, 159] width 44 height 9
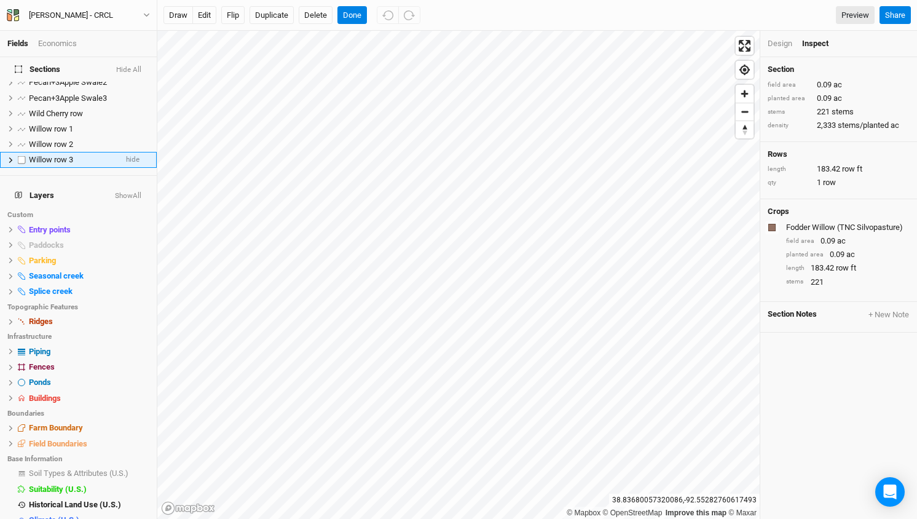
scroll to position [179, 0]
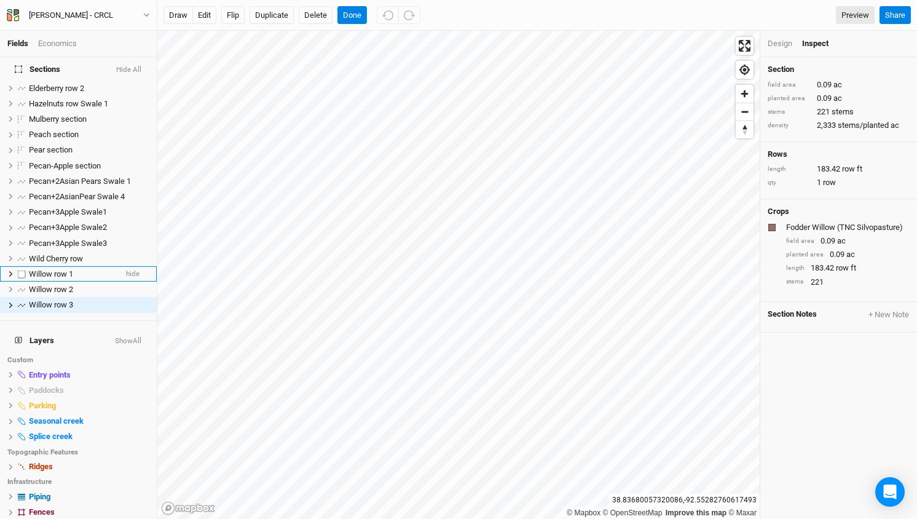
click at [53, 269] on span "Willow row 1" at bounding box center [51, 273] width 44 height 9
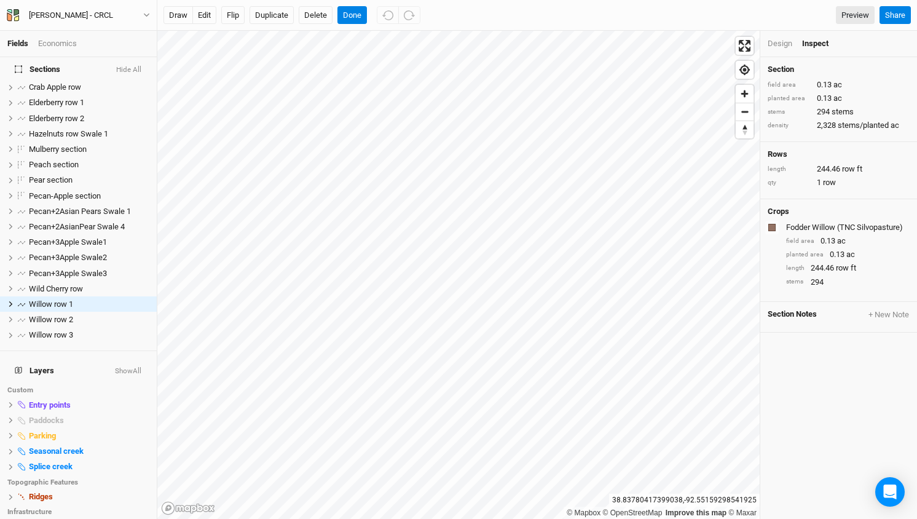
click at [777, 47] on div "Design" at bounding box center [780, 43] width 25 height 11
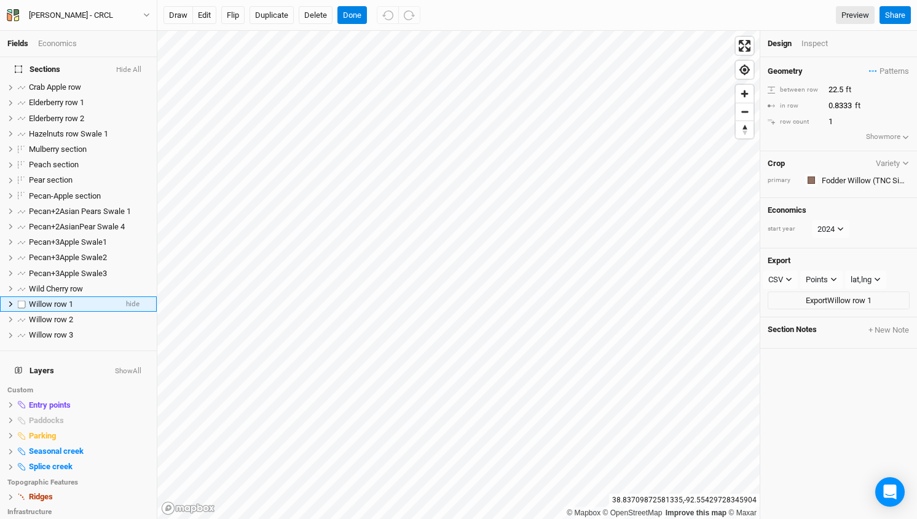
click at [47, 299] on span "Willow row 1" at bounding box center [51, 303] width 44 height 9
click at [789, 90] on div "between row" at bounding box center [795, 89] width 54 height 9
click at [831, 178] on input "text" at bounding box center [864, 180] width 92 height 15
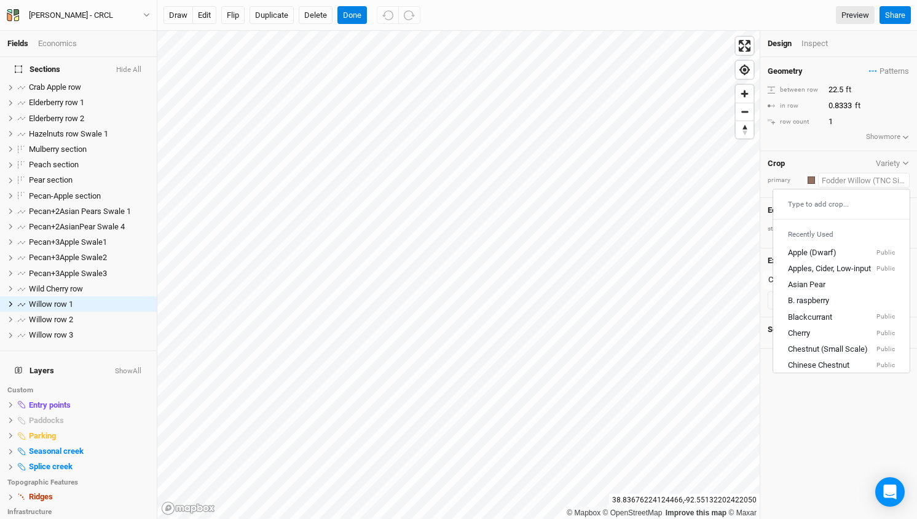
click at [831, 178] on input "text" at bounding box center [864, 180] width 92 height 15
type input "Fodder Willow (TNC Silvopasture)"
click at [836, 85] on input "22.5" at bounding box center [878, 90] width 107 height 14
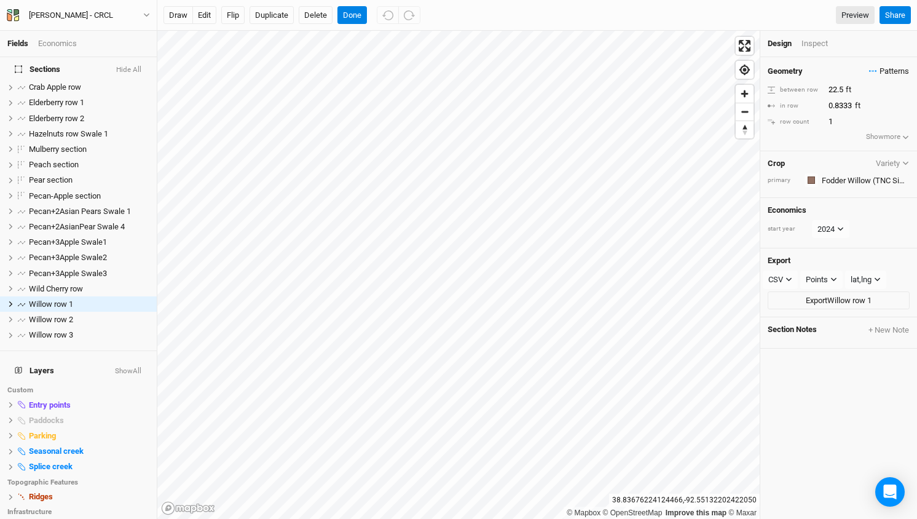
click at [894, 68] on span "Patterns" at bounding box center [889, 71] width 40 height 12
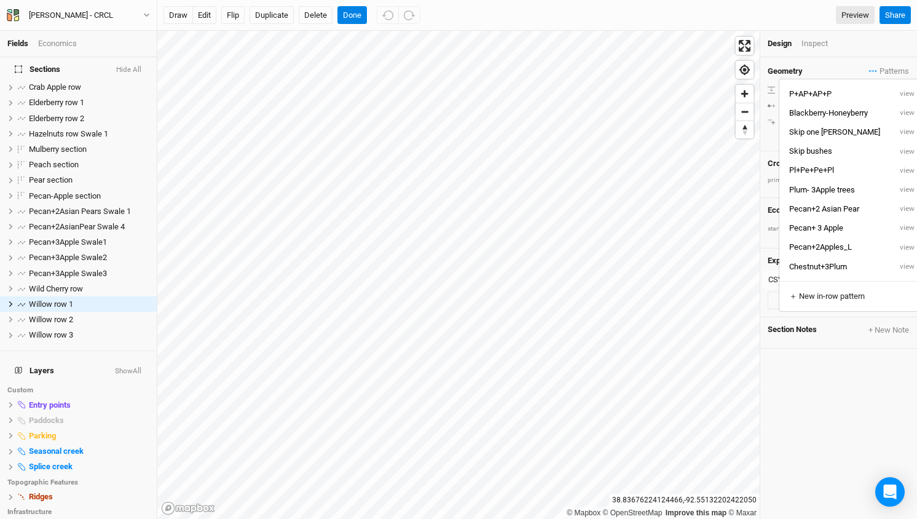
click at [844, 63] on div "Geometry Patterns between row 22.5 ft in row 0.8333 ft row count 1 Show more" at bounding box center [839, 104] width 157 height 94
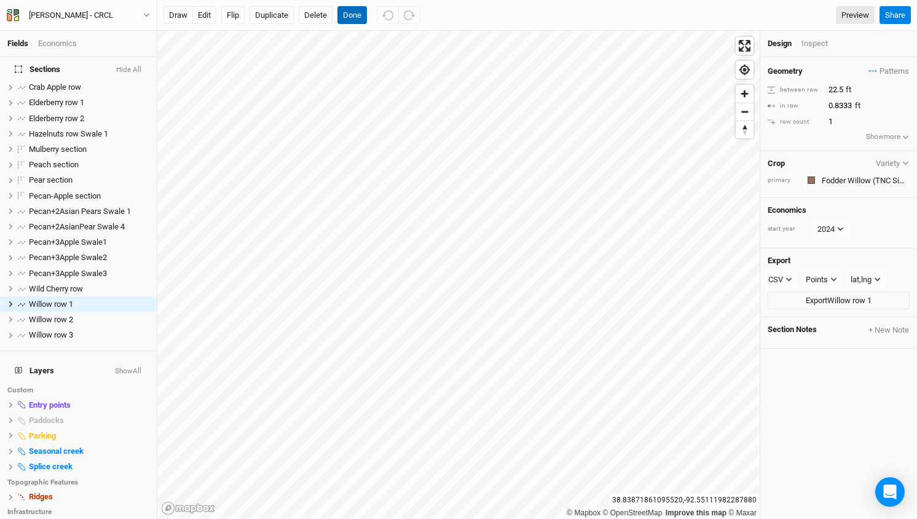
click at [350, 19] on button "Done" at bounding box center [353, 15] width 30 height 18
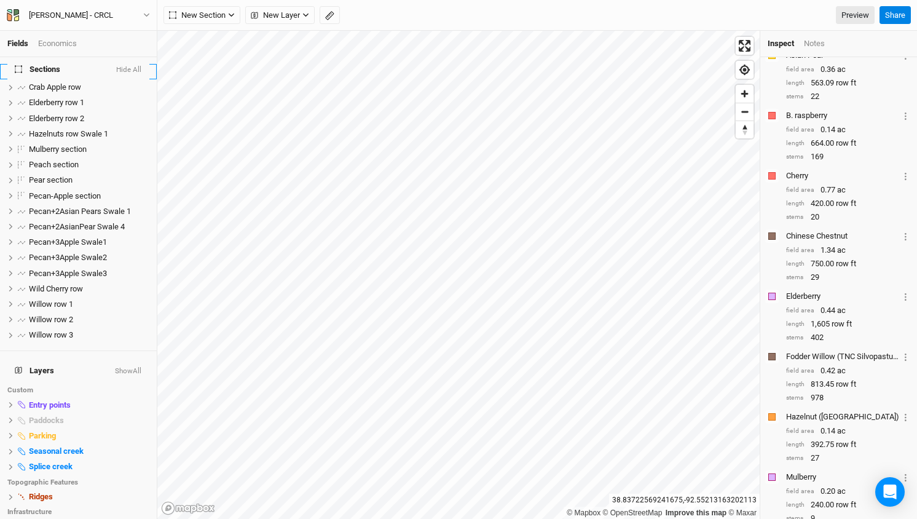
scroll to position [0, 0]
